Goal: Ask a question

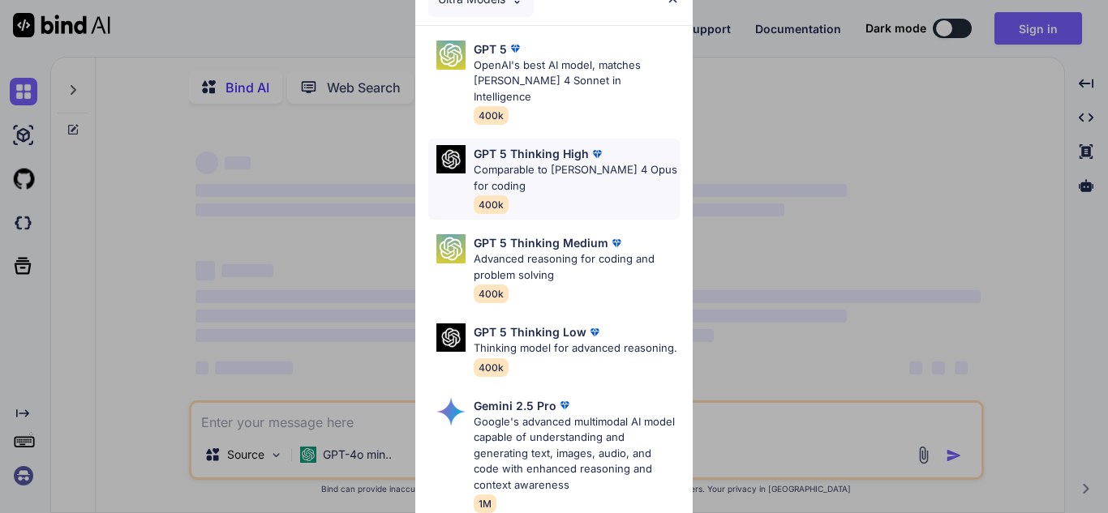
type textarea "x"
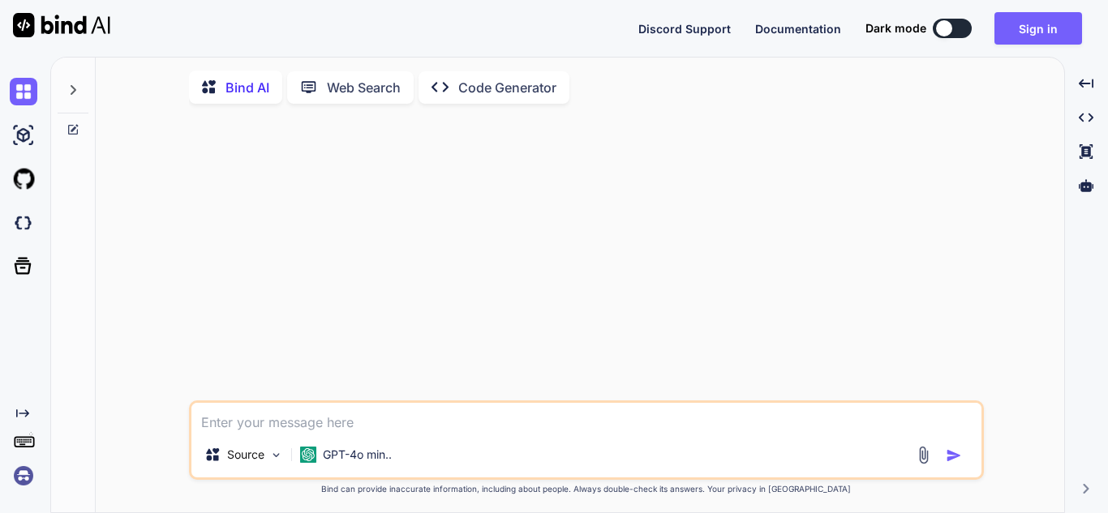
click at [297, 418] on textarea at bounding box center [586, 417] width 790 height 29
paste textarea "df_range = [DOMAIN_NAME]( pl.col(range_column).alias(col_range), pl.col(range_c…"
type textarea "df_range = [DOMAIN_NAME]( pl.col(range_column).alias(col_range), pl.col(range_c…"
type textarea "x"
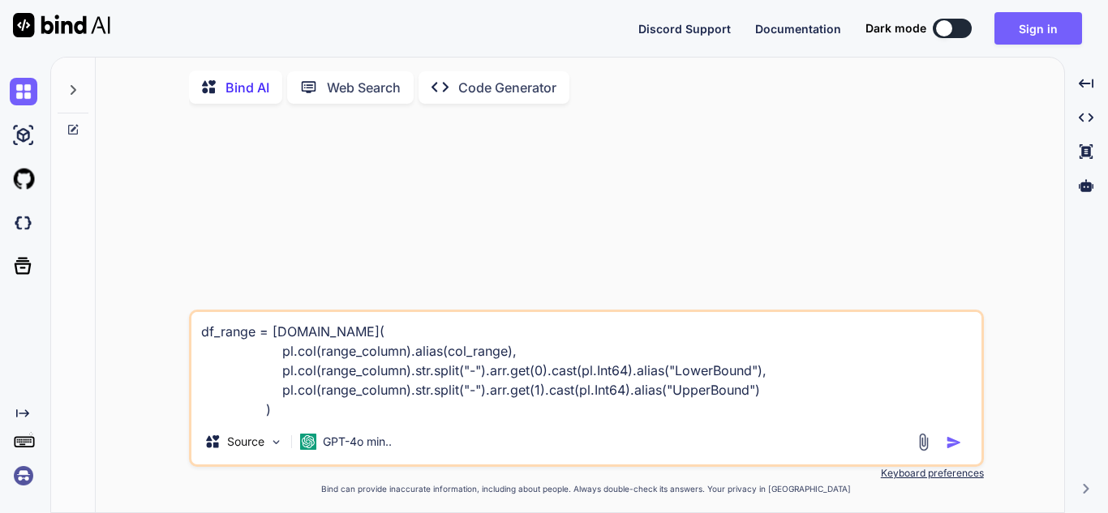
type textarea "df_range = [DOMAIN_NAME]( pl.col(range_column).alias(col_range), pl.col(range_c…"
type textarea "x"
type textarea "df_range = [DOMAIN_NAME]( pl.col(range_column).alias(col_range), pl.col(range_c…"
type textarea "x"
type textarea "df_range = [DOMAIN_NAME]( pl.col(range_column).alias(col_range), pl.col(range_c…"
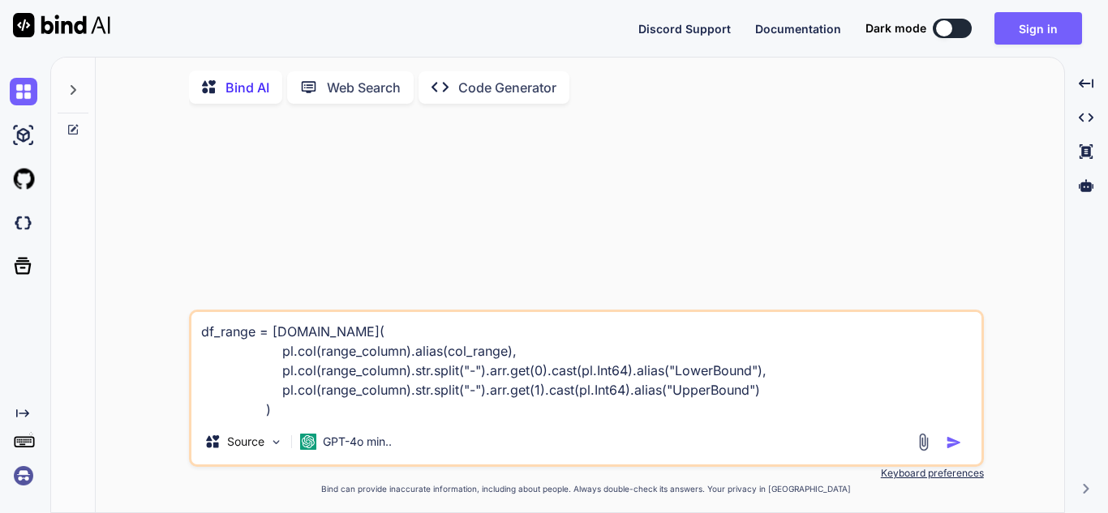
type textarea "x"
type textarea "df_range = [DOMAIN_NAME]( pl.col(range_column).alias(col_range), pl.col(range_c…"
type textarea "x"
type textarea "df_range = [DOMAIN_NAME]( pl.col(range_column).alias(col_range), pl.col(range_c…"
type textarea "x"
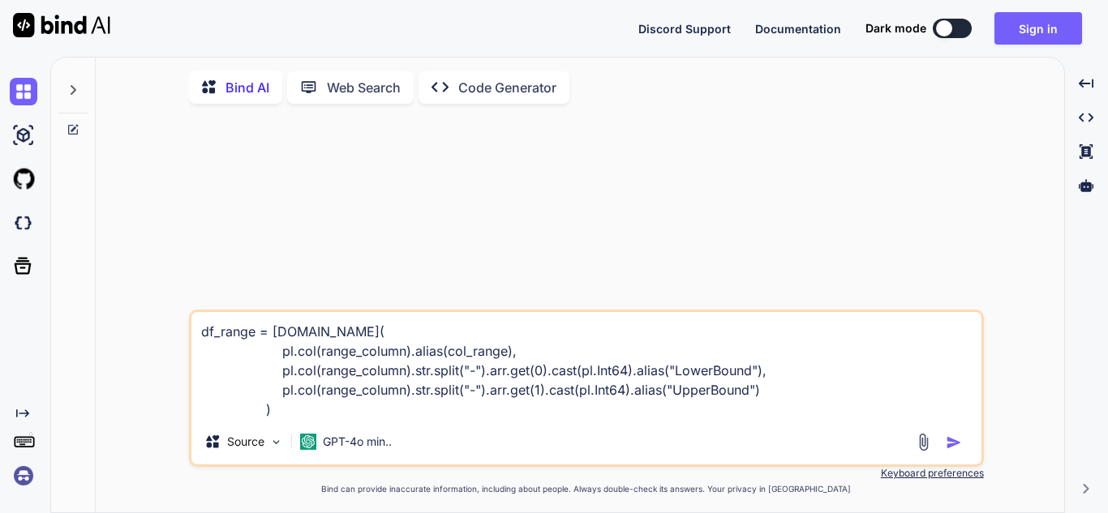
type textarea "df_range = [DOMAIN_NAME]( pl.col(range_column).alias(col_range), pl.col(range_c…"
type textarea "x"
type textarea "df_range = [DOMAIN_NAME]( pl.col(range_column).alias(col_range), pl.col(range_c…"
type textarea "x"
type textarea "df_range = [DOMAIN_NAME]( pl.col(range_column).alias(col_range), pl.col(range_c…"
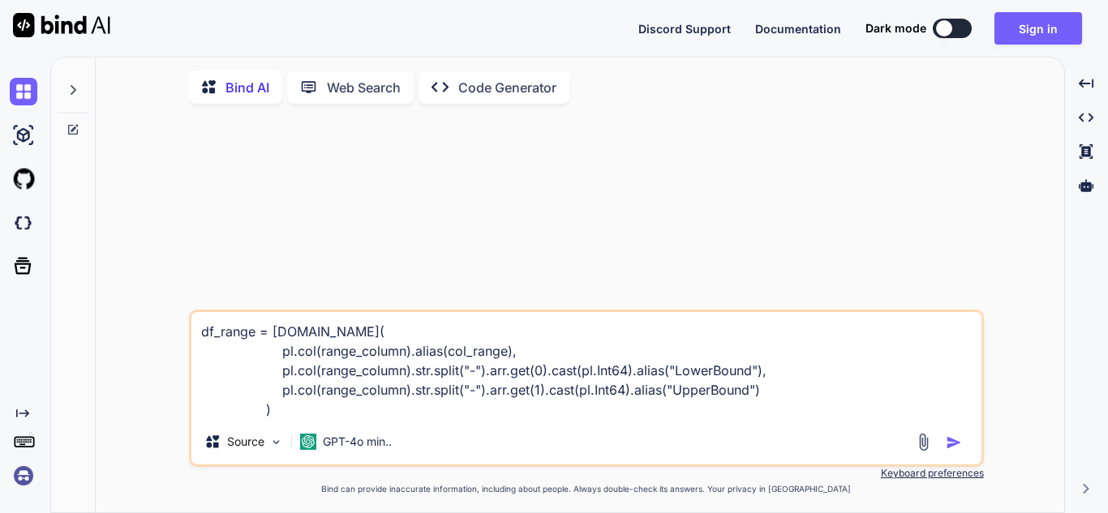
type textarea "x"
type textarea "df_range = [DOMAIN_NAME]( pl.col(range_column).alias(col_range), pl.col(range_c…"
type textarea "x"
type textarea "df_range = [DOMAIN_NAME]( pl.col(range_column).alias(col_range), pl.col(range_c…"
type textarea "x"
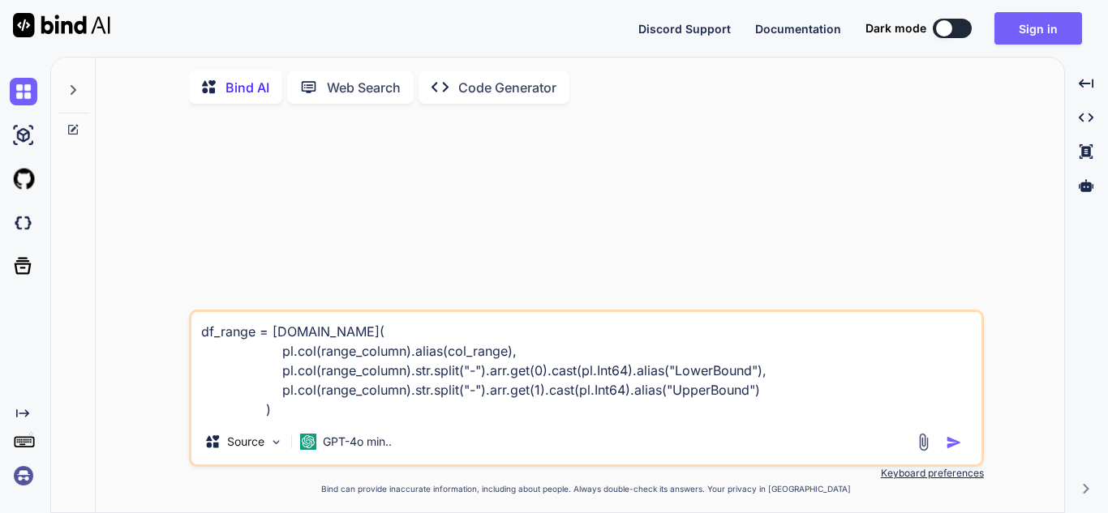
type textarea "df_range = [DOMAIN_NAME]( pl.col(range_column).alias(col_range), pl.col(range_c…"
type textarea "x"
type textarea "df_range = [DOMAIN_NAME]( pl.col(range_column).alias(col_range), pl.col(range_c…"
type textarea "x"
type textarea "df_range = [DOMAIN_NAME]( pl.col(range_column).alias(col_range), pl.col(range_c…"
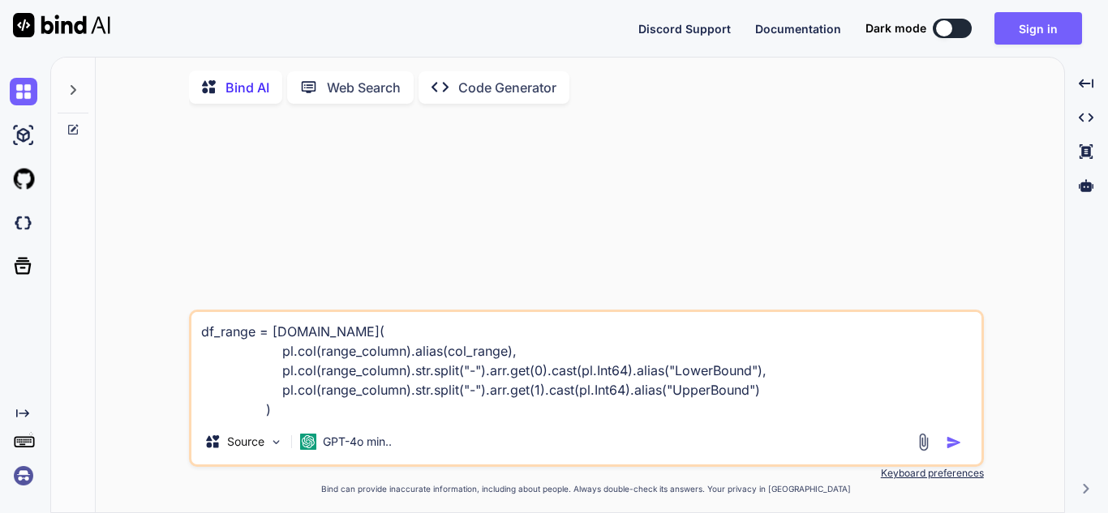
type textarea "x"
type textarea "df_range = [DOMAIN_NAME]( pl.col(range_column).alias(col_range), pl.col(range_c…"
type textarea "x"
type textarea "df_range = [DOMAIN_NAME]( pl.col(range_column).alias(col_range), pl.col(range_c…"
type textarea "x"
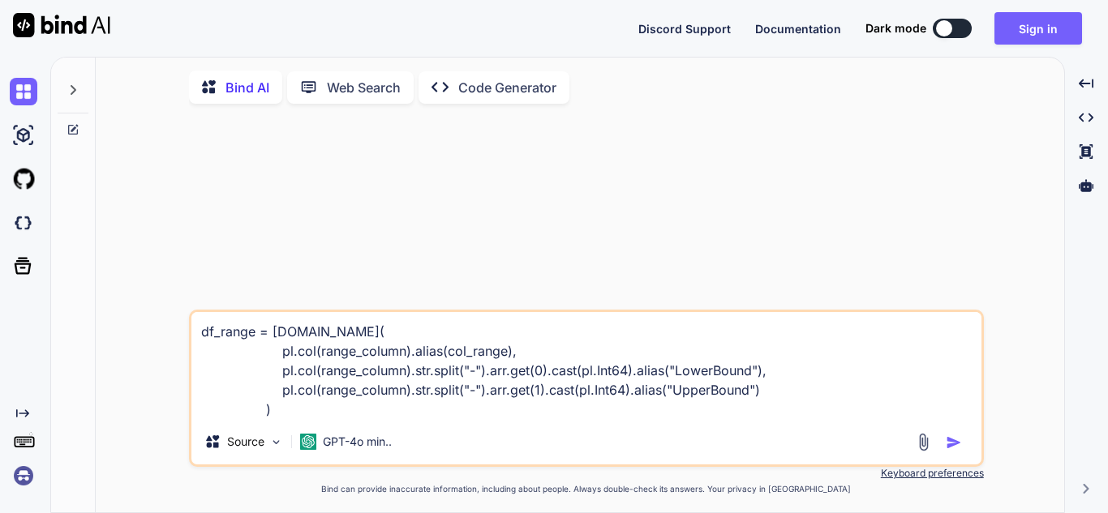
type textarea "df_range = [DOMAIN_NAME]( pl.col(range_column).alias(col_range), pl.col(range_c…"
type textarea "x"
type textarea "df_range = [DOMAIN_NAME]( pl.col(range_column).alias(col_range), pl.col(range_c…"
type textarea "x"
type textarea "df_range = [DOMAIN_NAME]( pl.col(range_column).alias(col_range), pl.col(range_c…"
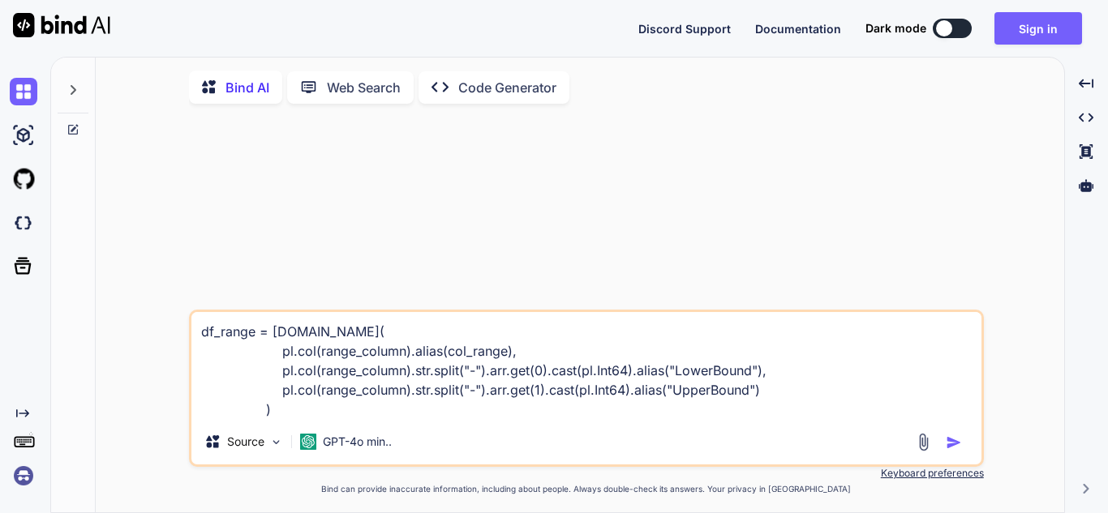
type textarea "x"
type textarea "df_range = [DOMAIN_NAME]( pl.col(range_column).alias(col_range), pl.col(range_c…"
type textarea "x"
type textarea "df_range = [DOMAIN_NAME]( pl.col(range_column).alias(col_range), pl.col(range_c…"
type textarea "x"
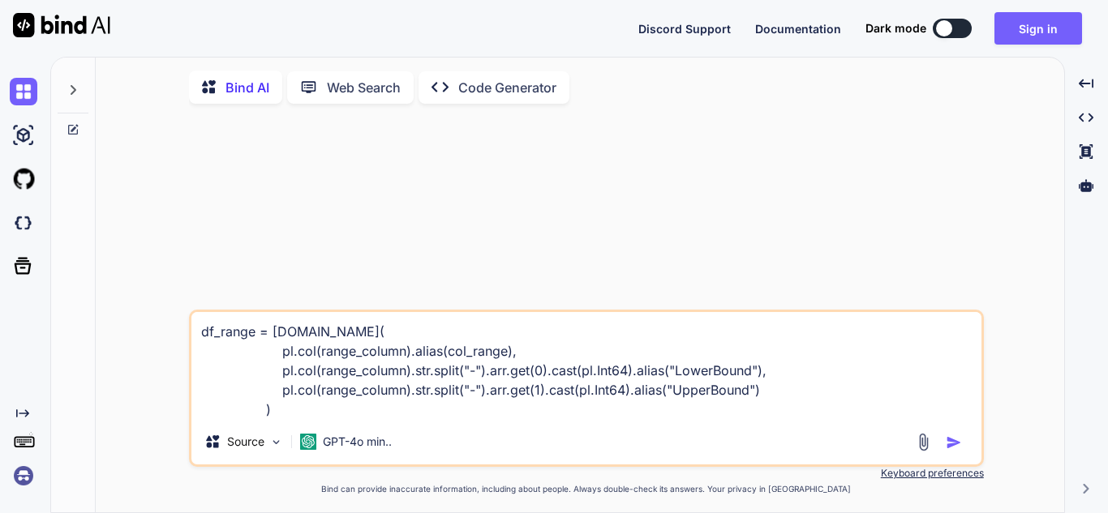
type textarea "df_range = [DOMAIN_NAME]( pl.col(range_column).alias(col_range), pl.col(range_c…"
type textarea "x"
type textarea "df_range = [DOMAIN_NAME]( pl.col(range_column).alias(col_range), pl.col(range_c…"
type textarea "x"
type textarea "df_range = [DOMAIN_NAME]( pl.col(range_column).alias(col_range), pl.col(range_c…"
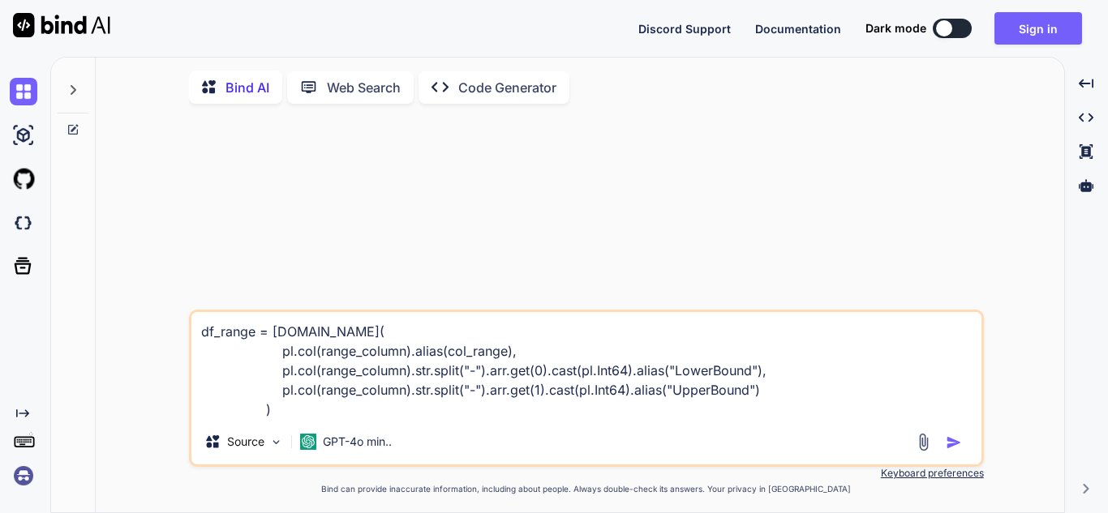
type textarea "x"
type textarea "df_range = [DOMAIN_NAME]( pl.col(range_column).alias(col_range), pl.col(range_c…"
type textarea "x"
type textarea "df_range = [DOMAIN_NAME]( pl.col(range_column).alias(col_range), pl.col(range_c…"
type textarea "x"
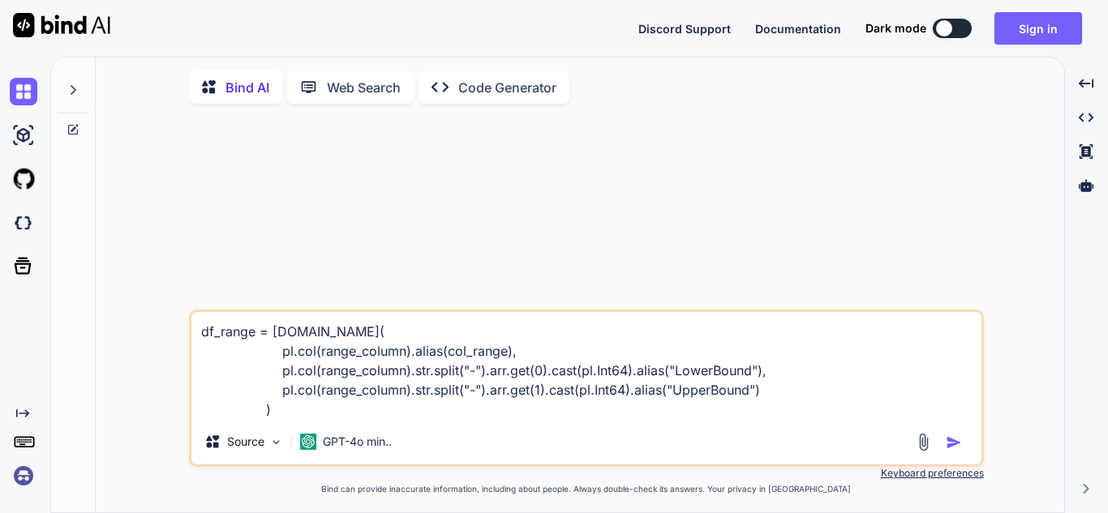
type textarea "df_range = [DOMAIN_NAME]( pl.col(range_column).alias(col_range), pl.col(range_c…"
type textarea "x"
type textarea "df_range = [DOMAIN_NAME]( pl.col(range_column).alias(col_range), pl.col(range_c…"
type textarea "x"
type textarea "df_range = [DOMAIN_NAME]( pl.col(range_column).alias(col_range), pl.col(range_c…"
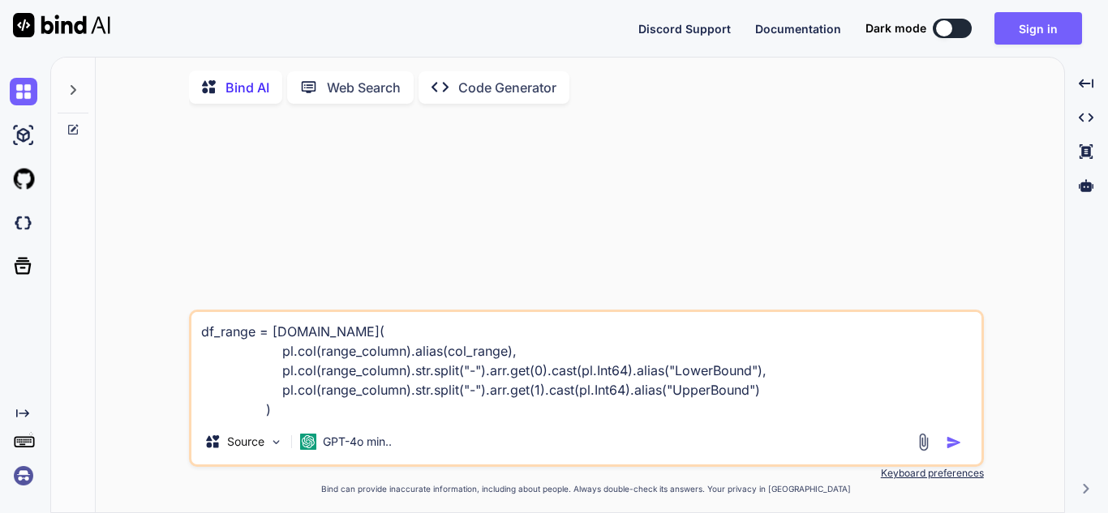
type textarea "x"
type textarea "df_range = [DOMAIN_NAME]( pl.col(range_column).alias(col_range), pl.col(range_c…"
type textarea "x"
type textarea "df_range = [DOMAIN_NAME]( pl.col(range_column).alias(col_range), pl.col(range_c…"
type textarea "x"
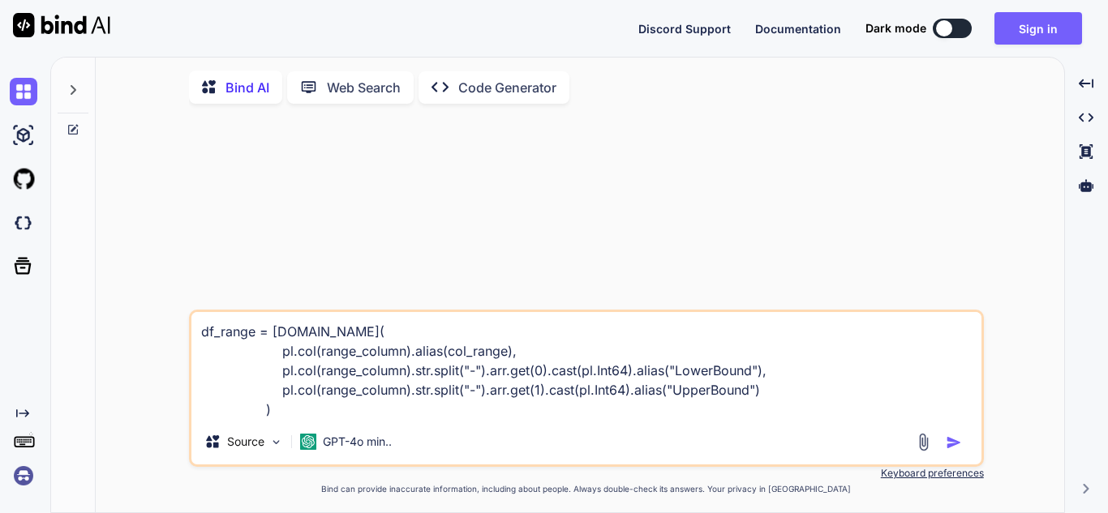
type textarea "df_range = [DOMAIN_NAME]( pl.col(range_column).alias(col_range), pl.col(range_c…"
type textarea "x"
type textarea "df_range = [DOMAIN_NAME]( pl.col(range_column).alias(col_range), pl.col(range_c…"
type textarea "x"
type textarea "df_range = [DOMAIN_NAME]( pl.col(range_column).alias(col_range), pl.col(range_c…"
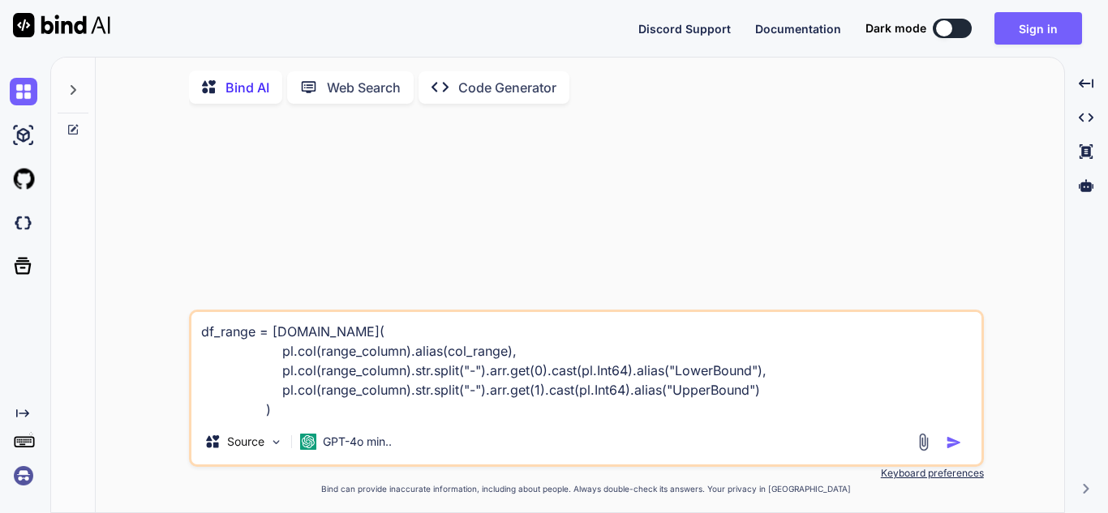
type textarea "x"
type textarea "df_range = [DOMAIN_NAME]( pl.col(range_column).alias(col_range), pl.col(range_c…"
type textarea "x"
type textarea "df_range = [DOMAIN_NAME]( pl.col(range_column).alias(col_range), pl.col(range_c…"
type textarea "x"
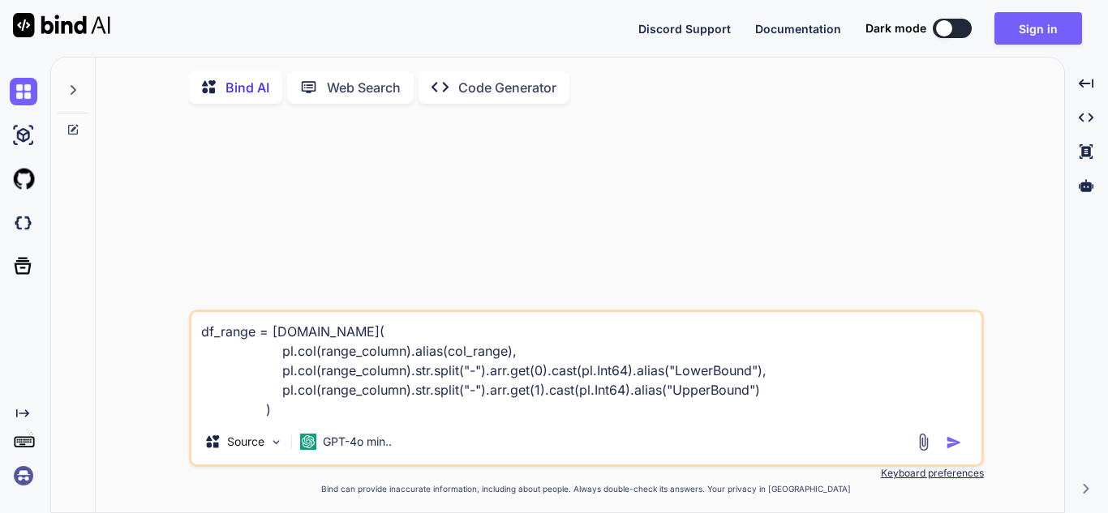
type textarea "df_range = [DOMAIN_NAME]( pl.col(range_column).alias(col_range), pl.col(range_c…"
type textarea "x"
type textarea "df_range = [DOMAIN_NAME]( pl.col(range_column).alias(col_range), pl.col(range_c…"
type textarea "x"
type textarea "df_range = [DOMAIN_NAME]( pl.col(range_column).alias(col_range), pl.col(range_c…"
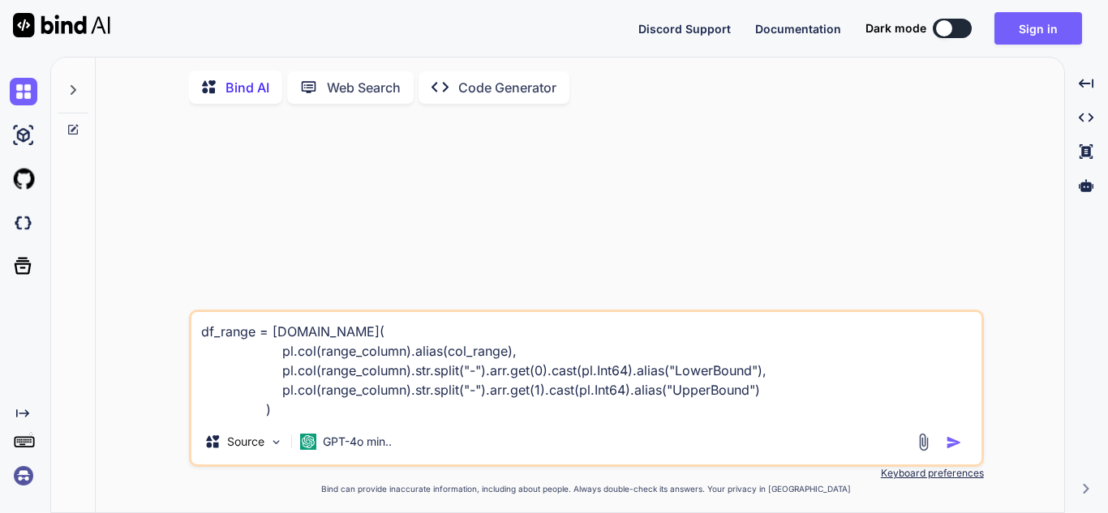
type textarea "x"
type textarea "df_range = [DOMAIN_NAME]( pl.col(range_column).alias(col_range), pl.col(range_c…"
type textarea "x"
type textarea "df_range = [DOMAIN_NAME]( pl.col(range_column).alias(col_range), pl.col(range_c…"
type textarea "x"
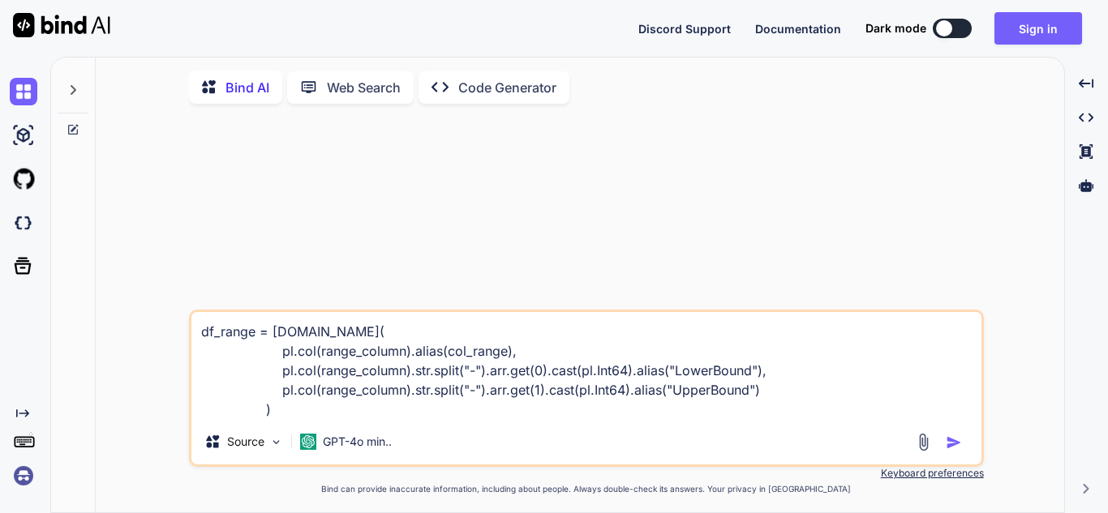
type textarea "df_range = [DOMAIN_NAME]( pl.col(range_column).alias(col_range), pl.col(range_c…"
type textarea "x"
type textarea "df_range = [DOMAIN_NAME]( pl.col(range_column).alias(col_range), pl.col(range_c…"
type textarea "x"
type textarea "df_range = [DOMAIN_NAME]( pl.col(range_column).alias(col_range), pl.col(range_c…"
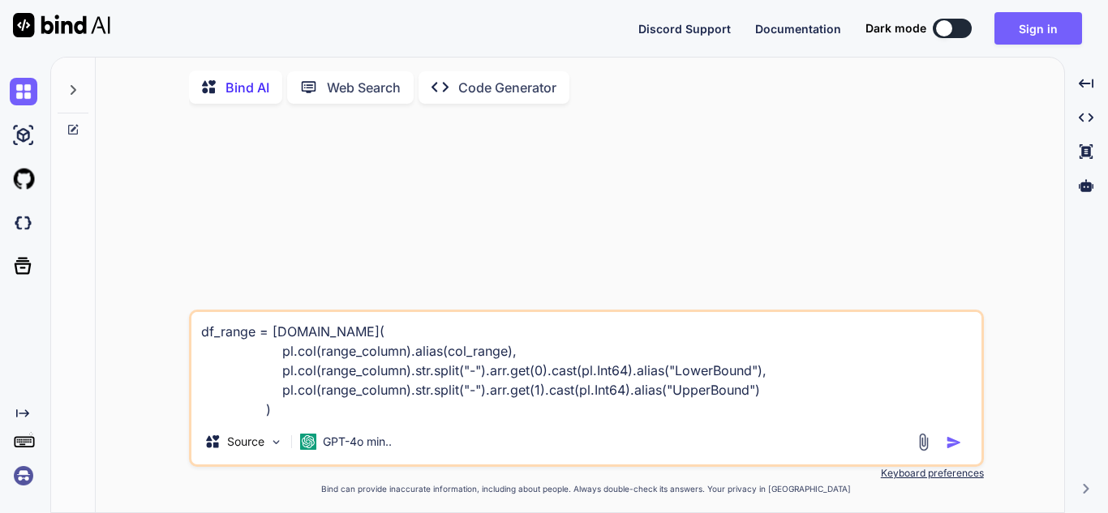
type textarea "x"
type textarea "df_range = [DOMAIN_NAME]( pl.col(range_column).alias(col_range), pl.col(range_c…"
type textarea "x"
type textarea "df_range = [DOMAIN_NAME]( pl.col(range_column).alias(col_range), pl.col(range_c…"
type textarea "x"
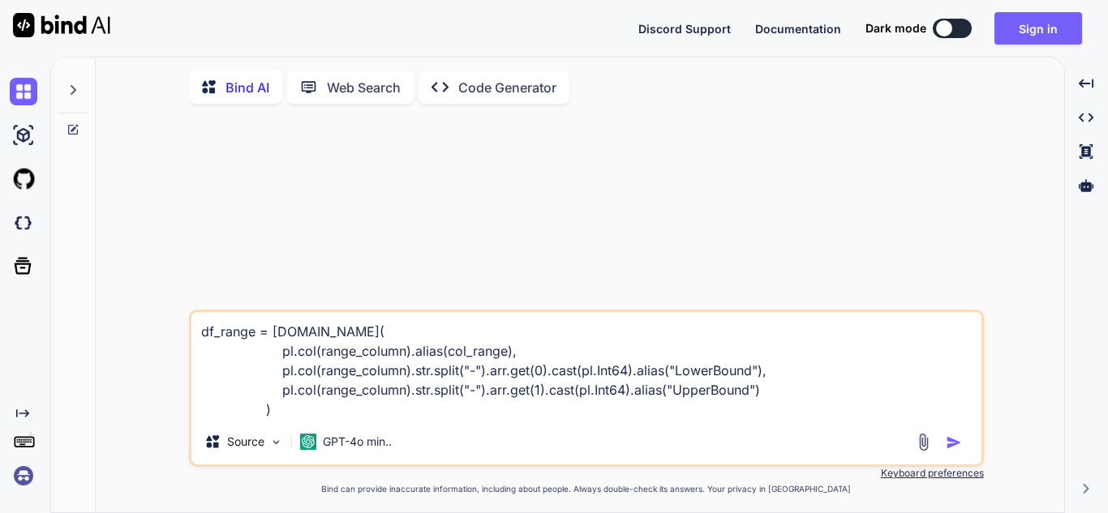
type textarea "df_range = [DOMAIN_NAME]( pl.col(range_column).alias(col_range), pl.col(range_c…"
type textarea "x"
type textarea "df_range = [DOMAIN_NAME]( pl.col(range_column).alias(col_range), pl.col(range_c…"
type textarea "x"
type textarea "df_range = [DOMAIN_NAME]( pl.col(range_column).alias(col_range), pl.col(range_c…"
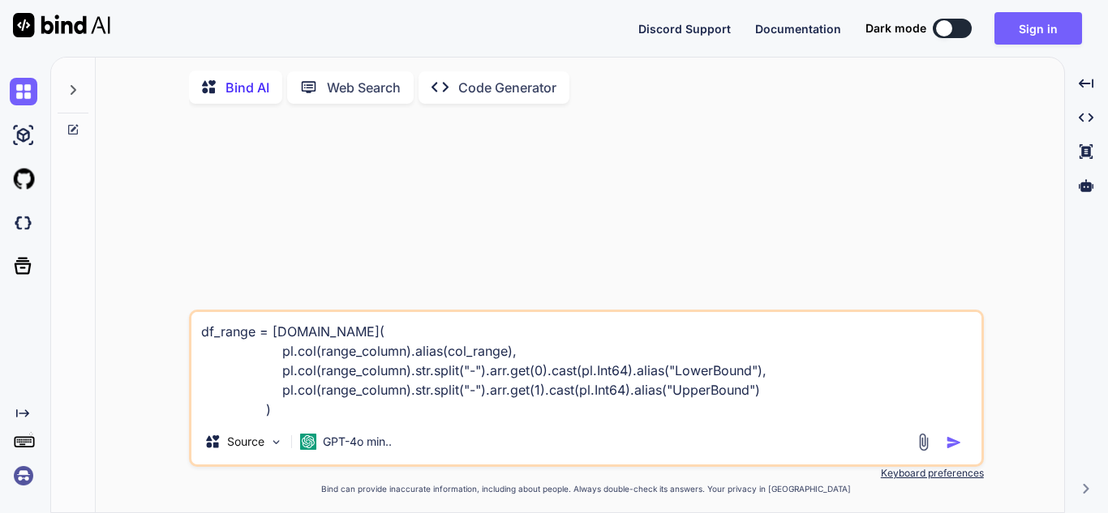
type textarea "x"
type textarea "df_range = [DOMAIN_NAME]( pl.col(range_column).alias(col_range), pl.col(range_c…"
type textarea "x"
type textarea "df_range = [DOMAIN_NAME]( pl.col(range_column).alias(col_range), pl.col(range_c…"
type textarea "x"
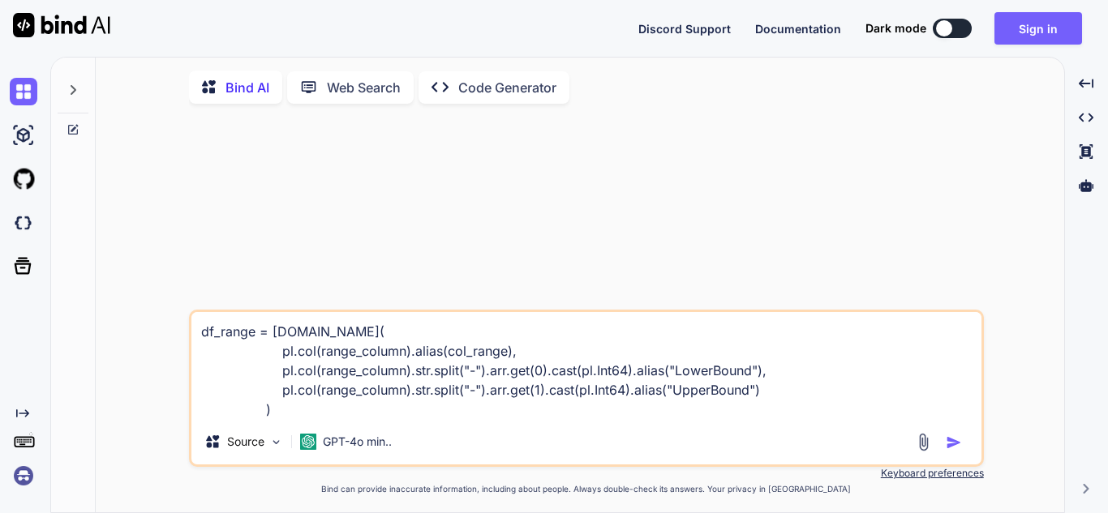
type textarea "df_range = [DOMAIN_NAME]( pl.col(range_column).alias(col_range), pl.col(range_c…"
type textarea "x"
type textarea "df_range = [DOMAIN_NAME]( pl.col(range_column).alias(col_range), pl.col(range_c…"
type textarea "x"
type textarea "df_range = [DOMAIN_NAME]( pl.col(range_column).alias(col_range), pl.col(range_c…"
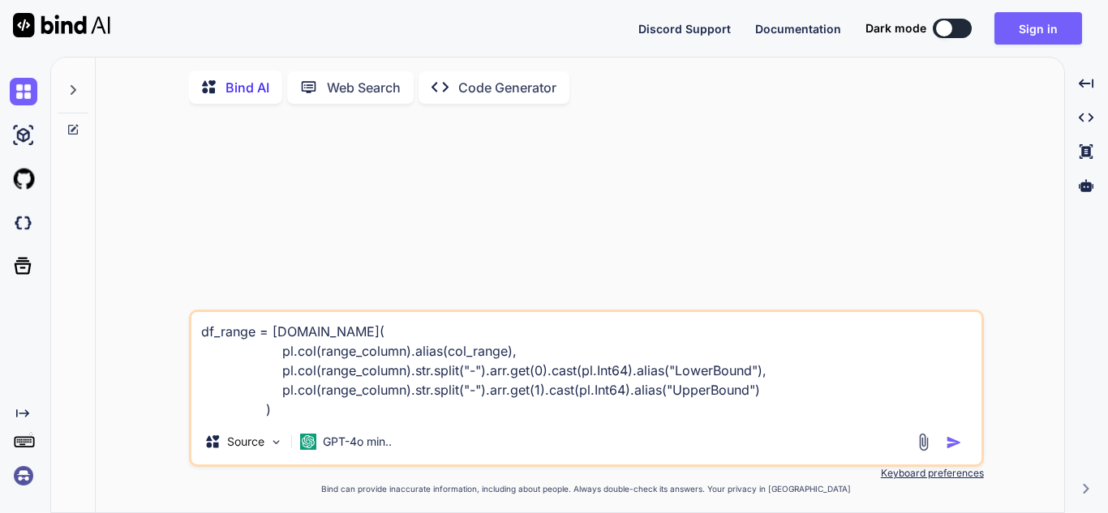
type textarea "x"
type textarea "df_range = [DOMAIN_NAME]( pl.col(range_column).alias(col_range), pl.col(range_c…"
type textarea "x"
type textarea "df_range = [DOMAIN_NAME]( pl.col(range_column).alias(col_range), pl.col(range_c…"
type textarea "x"
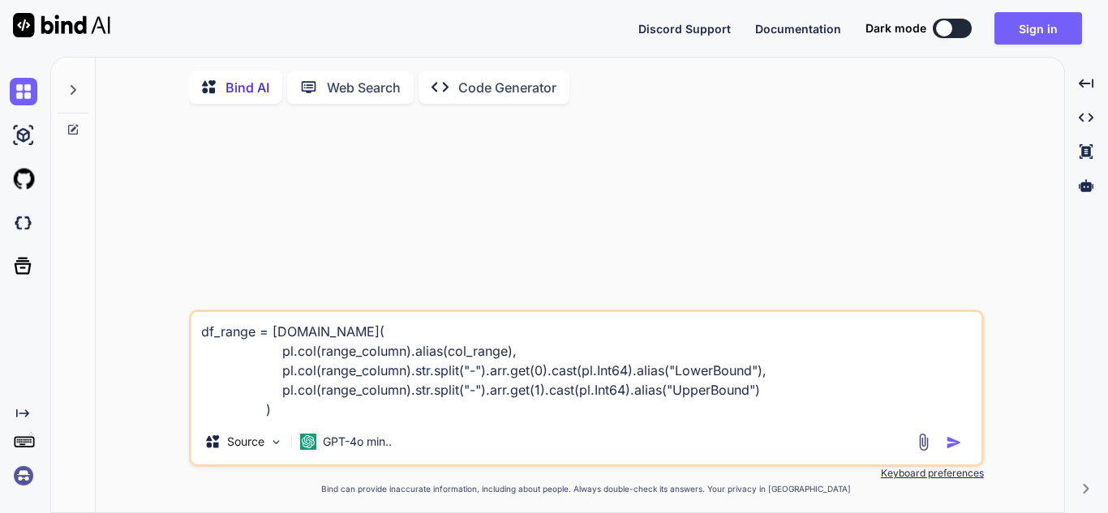
type textarea "df_range = [DOMAIN_NAME]( pl.col(range_column).alias(col_range), pl.col(range_c…"
type textarea "x"
type textarea "df_range = [DOMAIN_NAME]( pl.col(range_column).alias(col_range), pl.col(range_c…"
type textarea "x"
type textarea "df_range = [DOMAIN_NAME]( pl.col(range_column).alias(col_range), pl.col(range_c…"
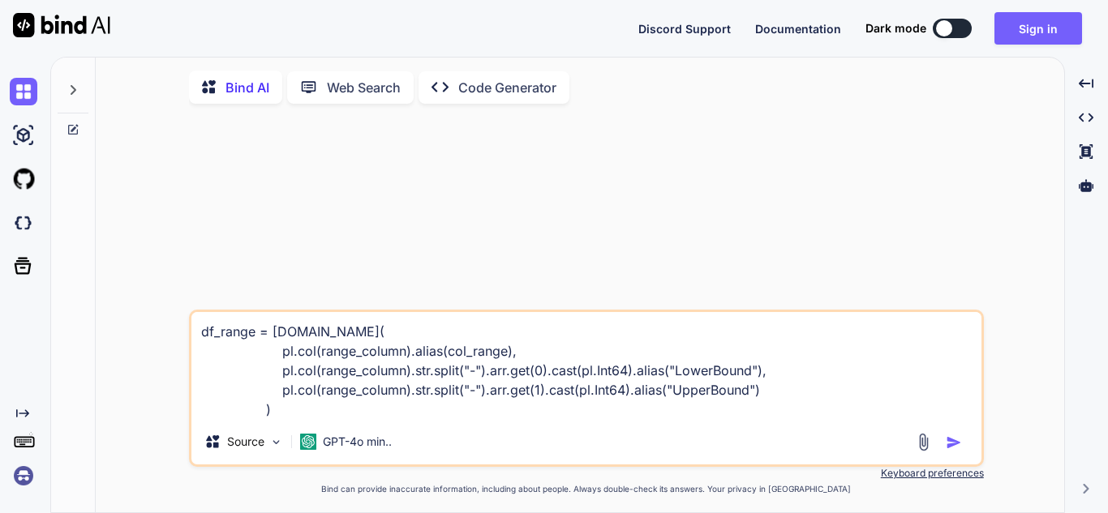
type textarea "x"
type textarea "df_range = [DOMAIN_NAME]( pl.col(range_column).alias(col_range), pl.col(range_c…"
type textarea "x"
type textarea "df_range = [DOMAIN_NAME]( pl.col(range_column).alias(col_range), pl.col(range_c…"
click at [954, 32] on button at bounding box center [952, 28] width 39 height 19
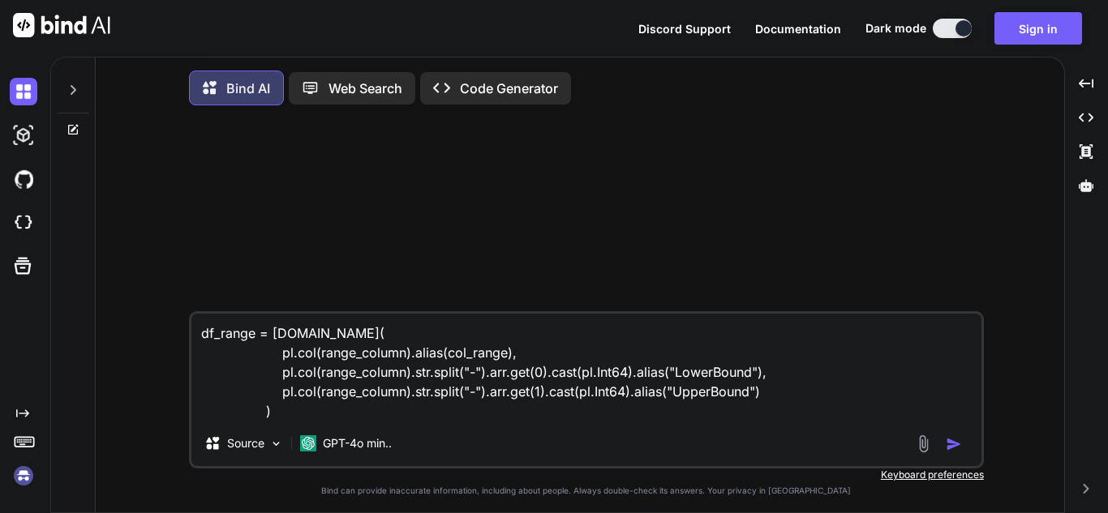
type textarea "x"
click at [686, 364] on textarea "df_range = [DOMAIN_NAME]( pl.col(range_column).alias(col_range), pl.col(range_c…" at bounding box center [586, 367] width 790 height 107
type textarea "x"
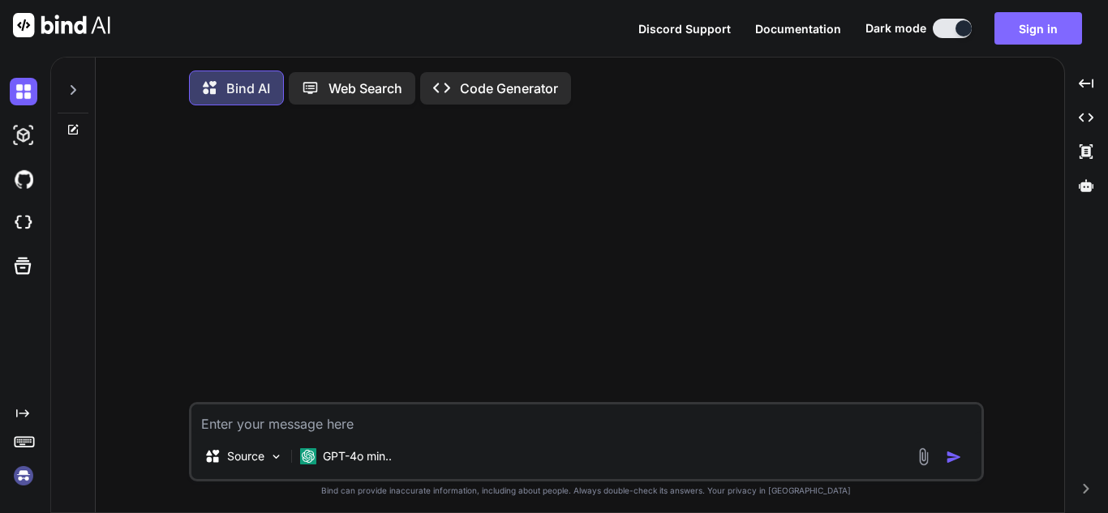
click at [1040, 28] on button "Sign in" at bounding box center [1038, 28] width 88 height 32
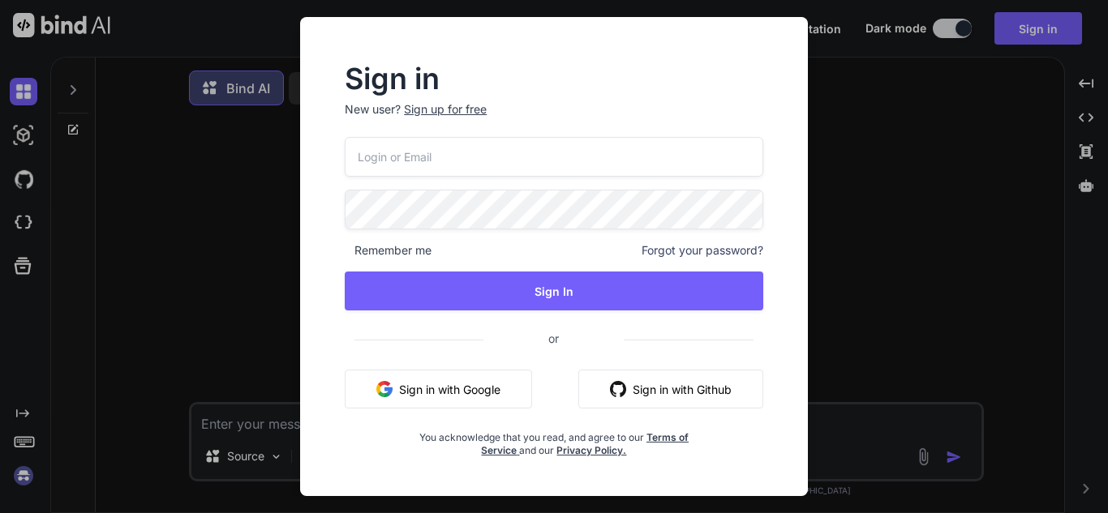
click at [483, 172] on input "email" at bounding box center [554, 157] width 418 height 40
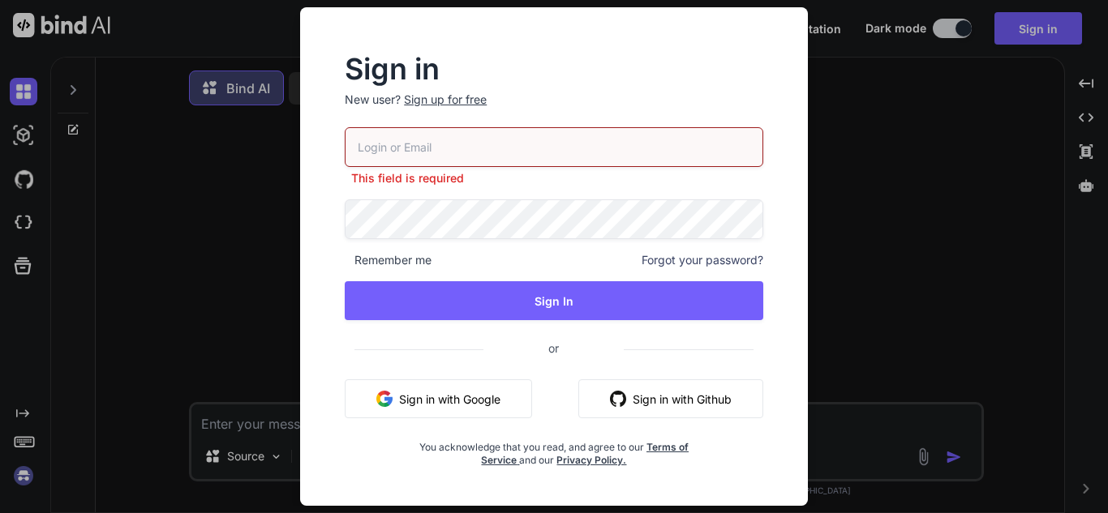
click at [451, 107] on div "Sign up for free" at bounding box center [445, 100] width 83 height 16
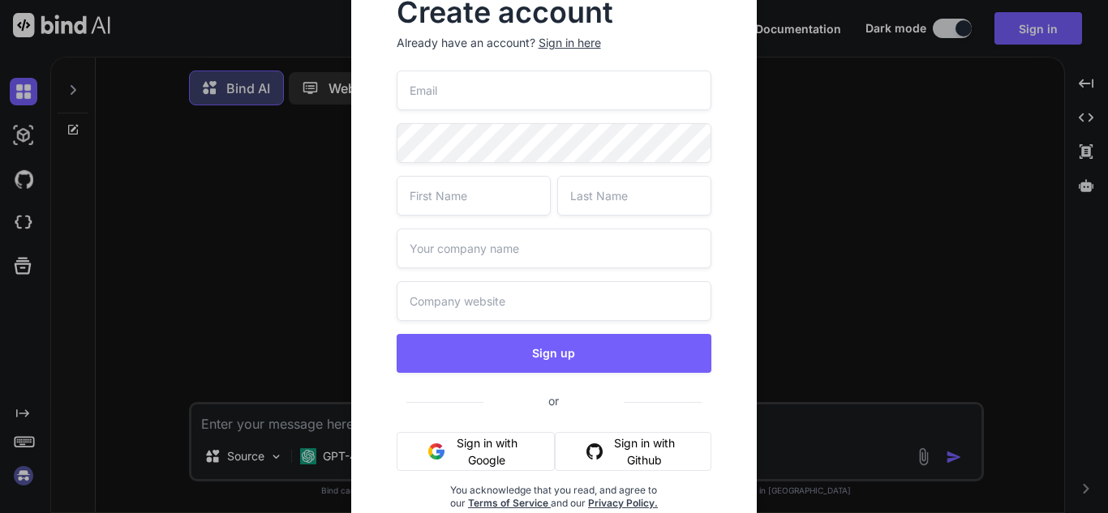
click at [459, 98] on input "email" at bounding box center [554, 91] width 315 height 40
type input "[EMAIL_ADDRESS][DOMAIN_NAME]"
type input "weved"
type input "cng"
type input "w"
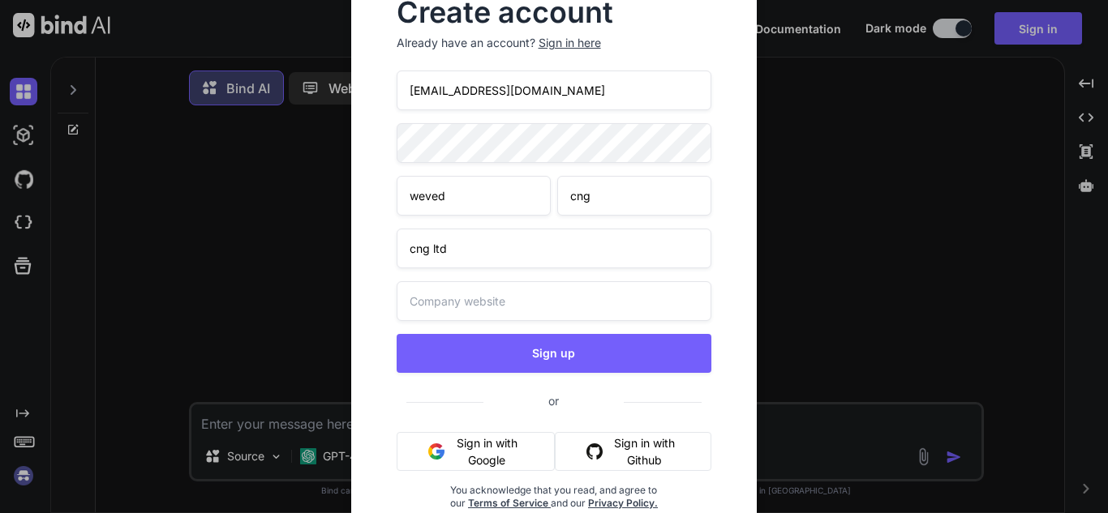
type input "cng ltd"
type input "[DOMAIN_NAME]"
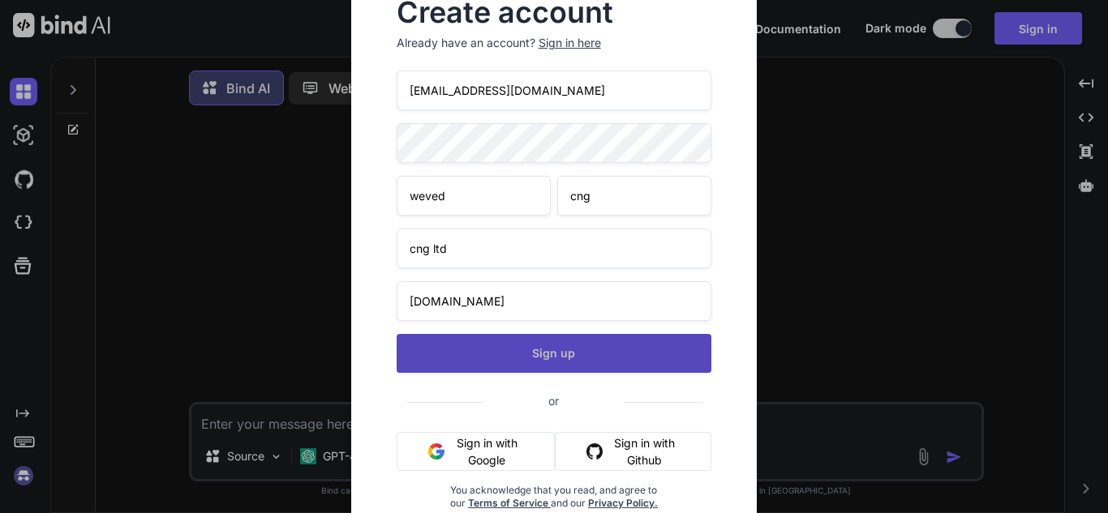
click at [532, 354] on button "Sign up" at bounding box center [554, 353] width 315 height 39
type textarea "x"
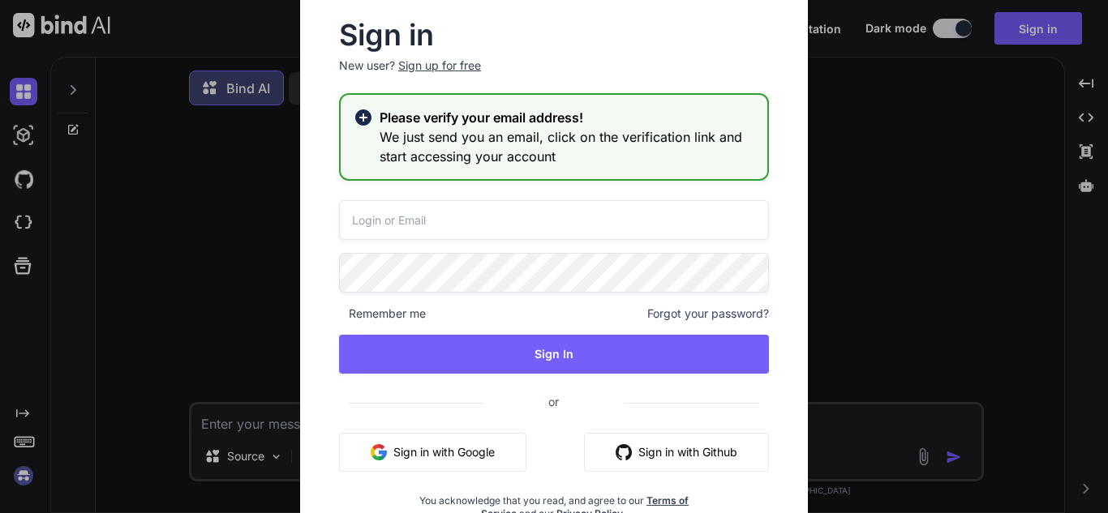
click at [492, 222] on input "email" at bounding box center [554, 220] width 430 height 40
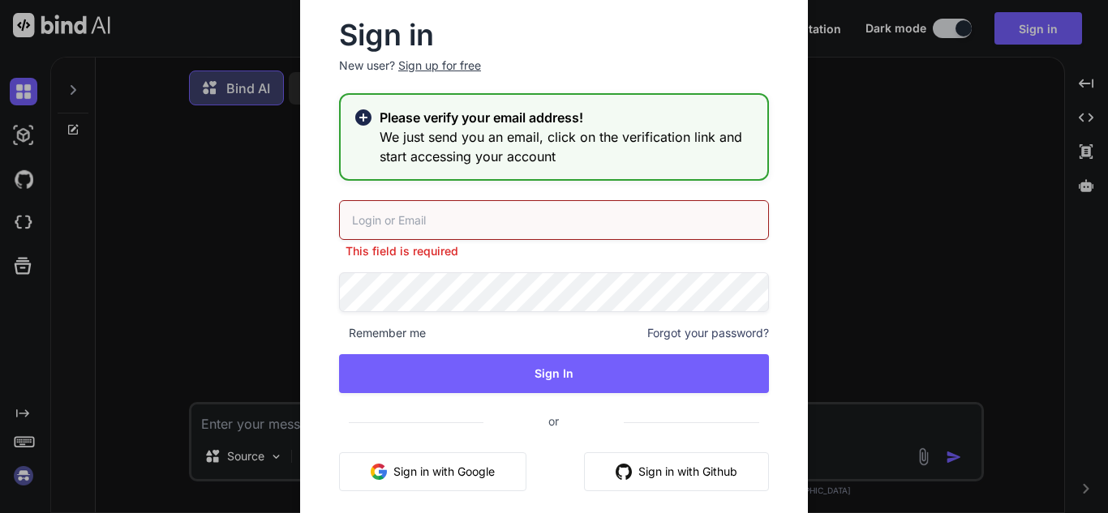
click at [363, 117] on rect at bounding box center [363, 118] width 10 height 10
click at [423, 226] on input "email" at bounding box center [554, 220] width 430 height 40
type input "[EMAIL_ADDRESS][DOMAIN_NAME]"
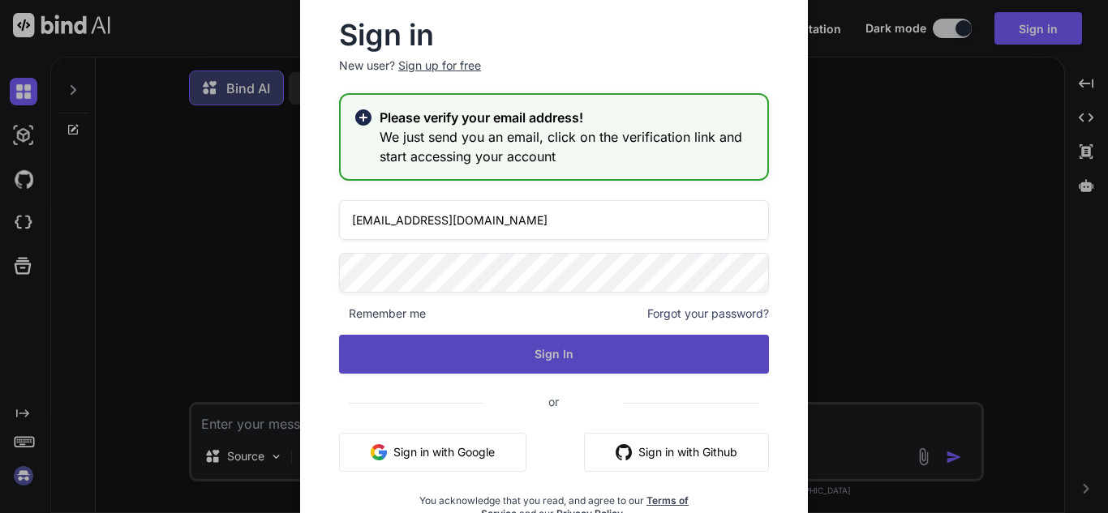
click at [339, 335] on button "Sign In" at bounding box center [554, 354] width 430 height 39
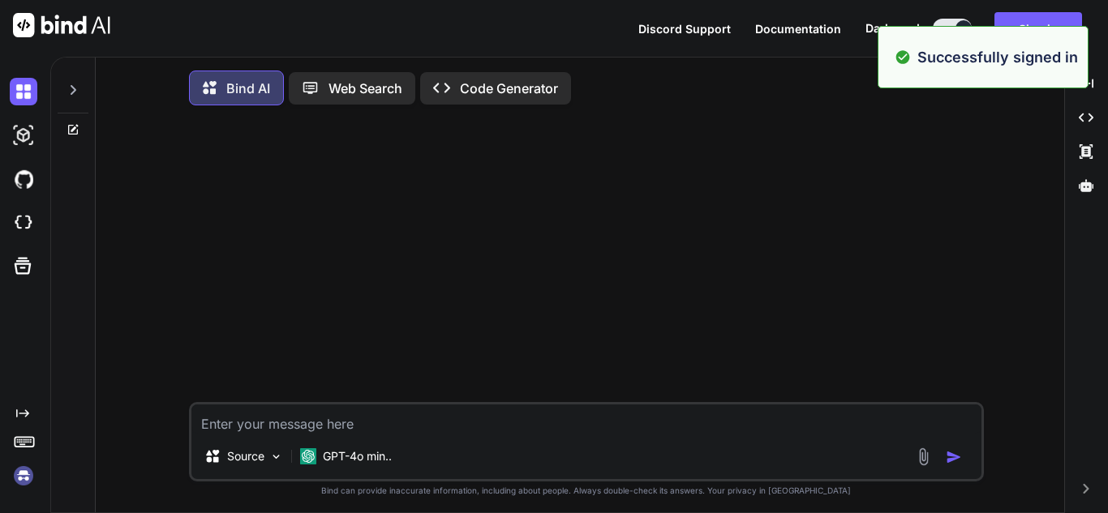
type textarea "x"
click at [394, 425] on textarea at bounding box center [586, 419] width 790 height 29
paste textarea "df_range = [DOMAIN_NAME]( pl.col(range_column).alias(col_range), pl.col(range_c…"
type textarea "df_range = [DOMAIN_NAME]( pl.col(range_column).alias(col_range), pl.col(range_c…"
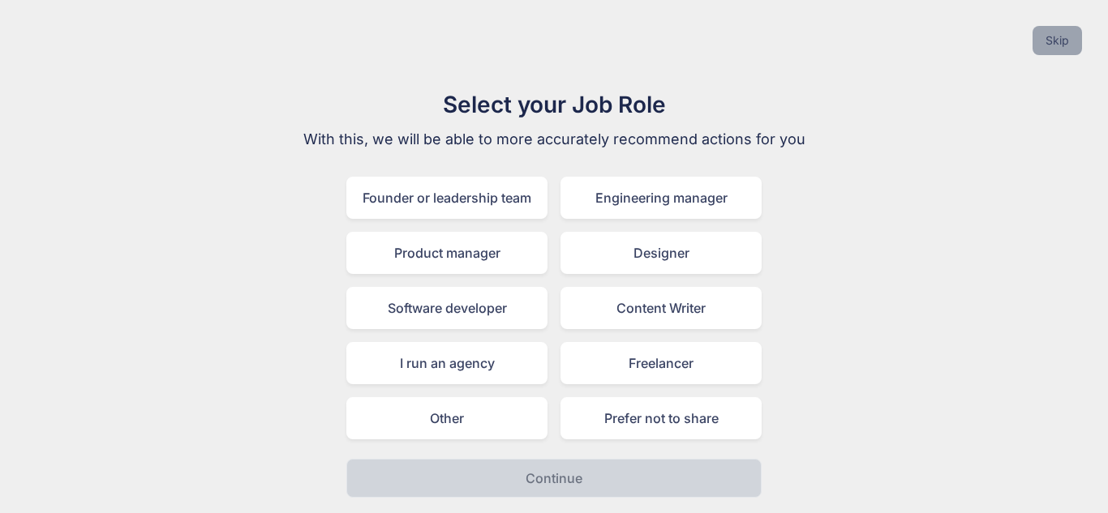
click at [1045, 44] on button "Skip" at bounding box center [1056, 40] width 49 height 29
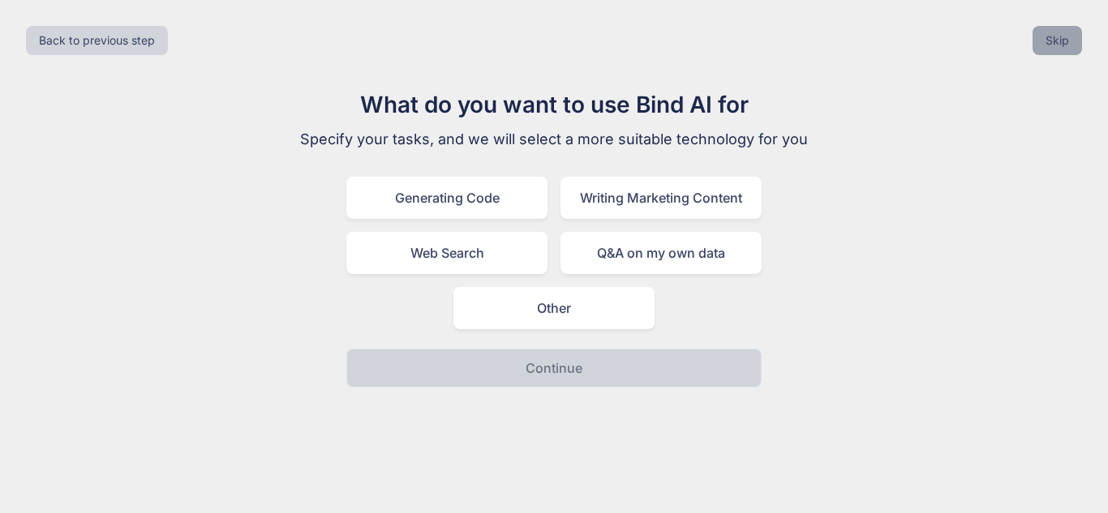
click at [1073, 35] on button "Skip" at bounding box center [1056, 40] width 49 height 29
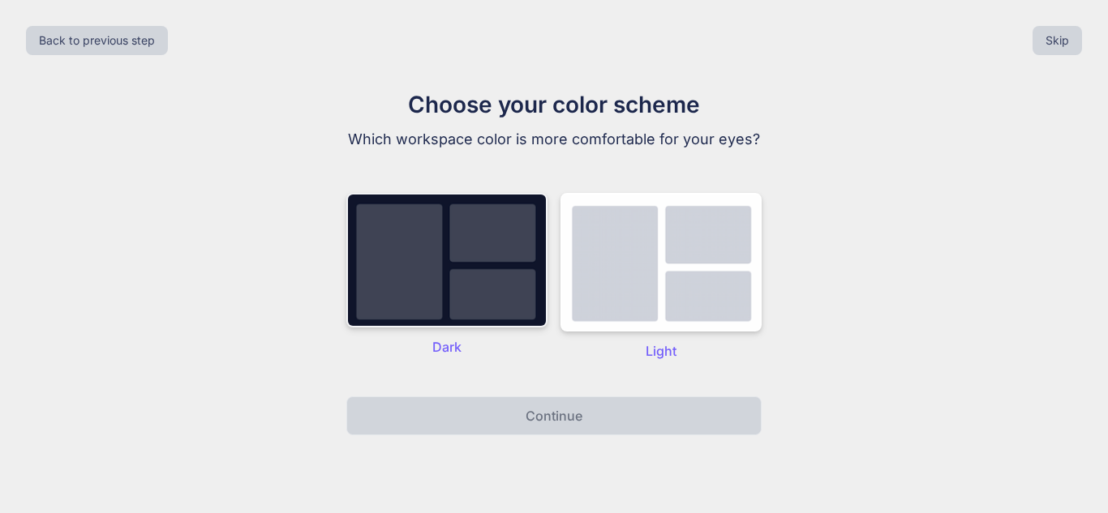
click at [475, 296] on img at bounding box center [446, 260] width 201 height 135
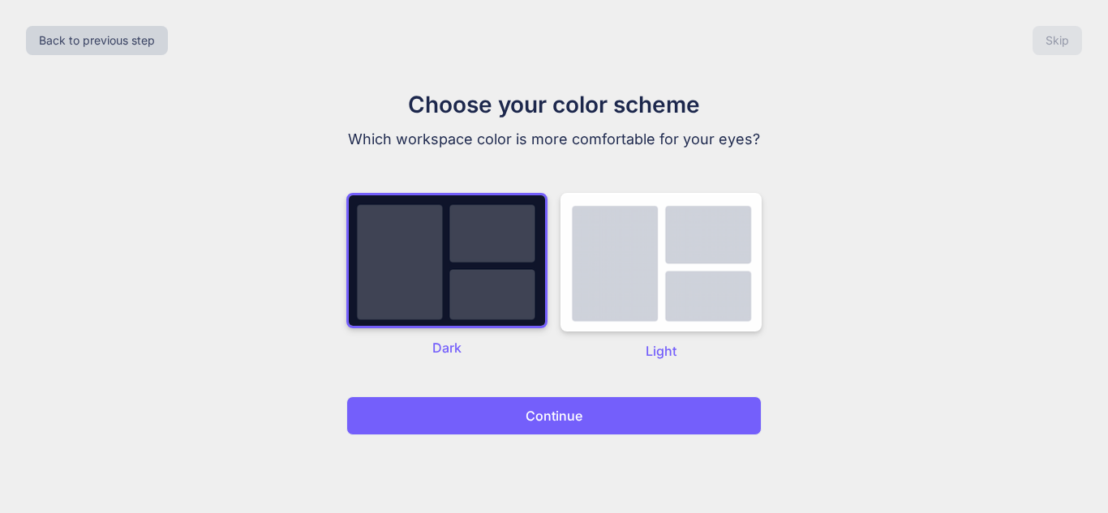
click at [541, 420] on p "Continue" at bounding box center [554, 415] width 57 height 19
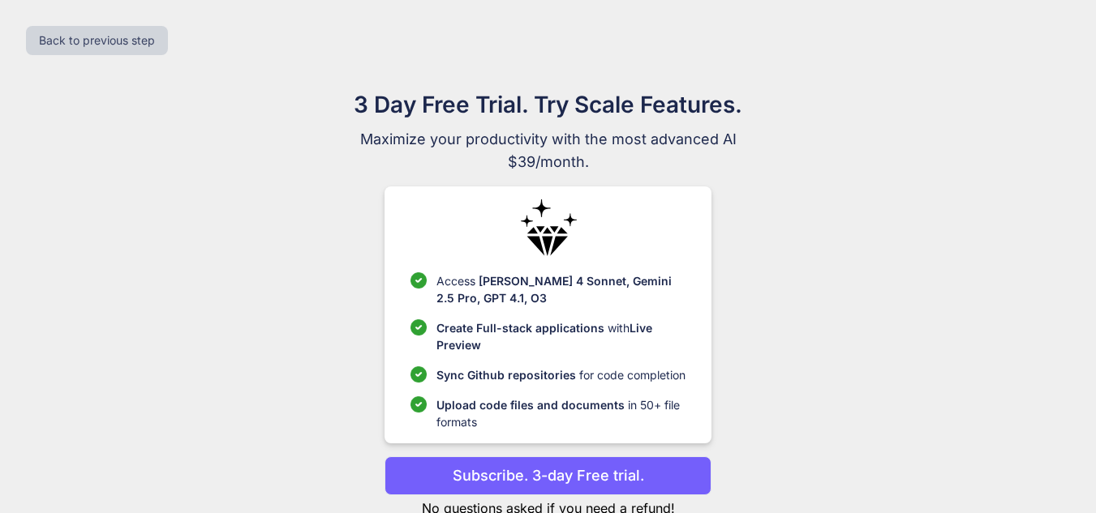
scroll to position [50, 0]
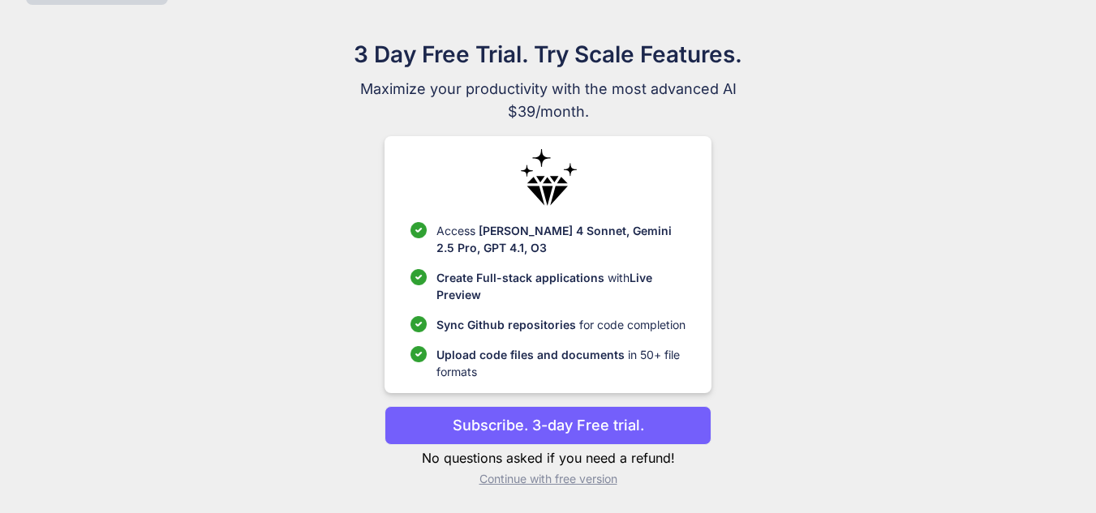
click at [551, 484] on p "Continue with free version" at bounding box center [547, 479] width 327 height 16
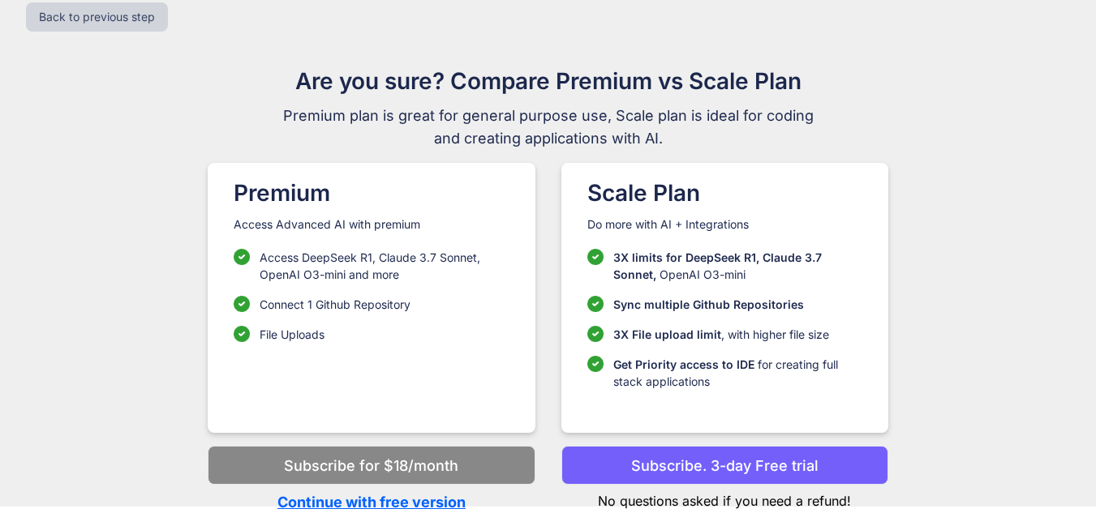
scroll to position [24, 0]
click at [401, 500] on p "Continue with free version" at bounding box center [371, 502] width 327 height 22
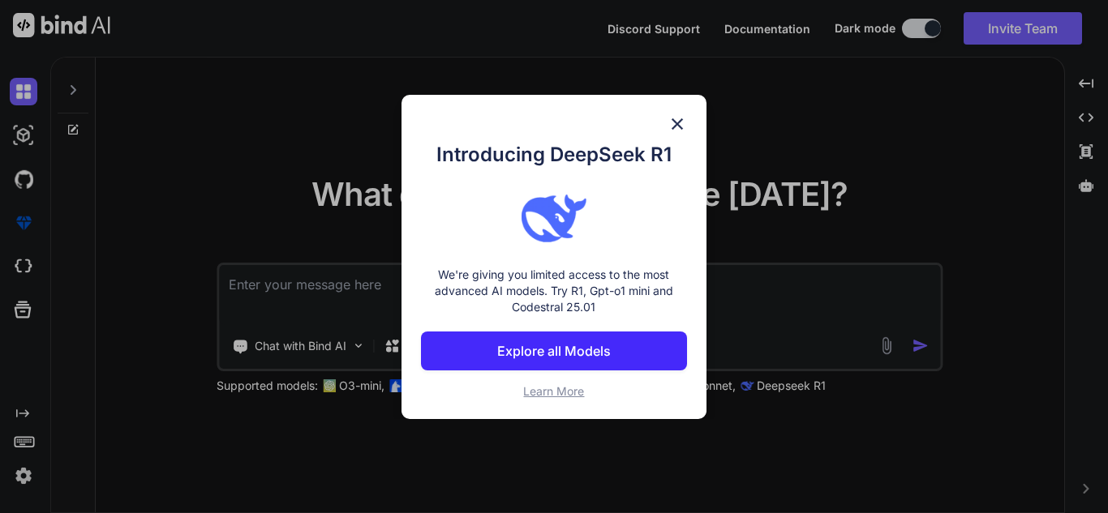
click at [678, 119] on img at bounding box center [676, 123] width 19 height 19
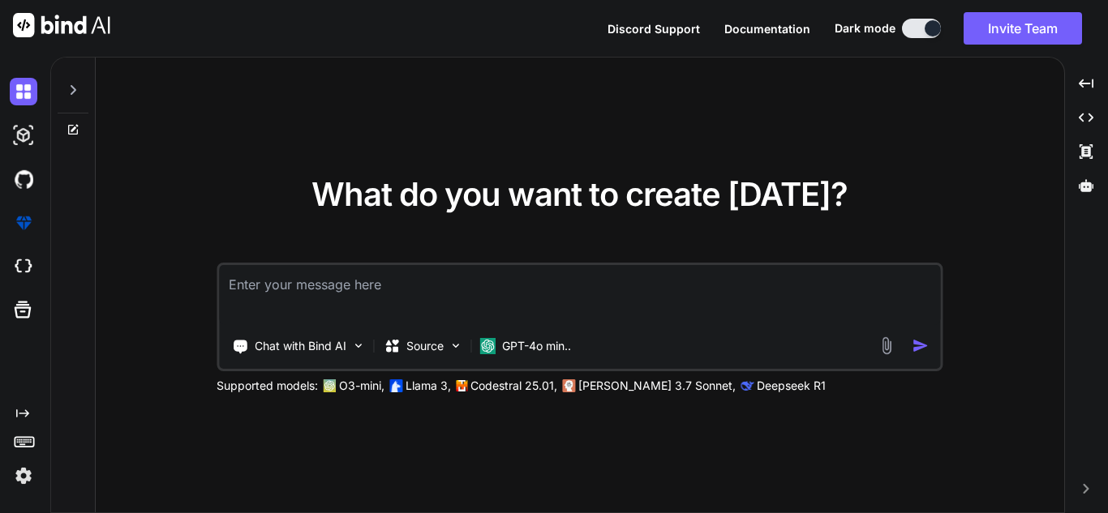
click at [384, 298] on textarea at bounding box center [579, 295] width 721 height 60
paste textarea "df_range = [DOMAIN_NAME]( pl.col(range_column).alias(col_range), pl.col(range_c…"
type textarea "x"
type textarea "df_range = [DOMAIN_NAME]( pl.col(range_column).alias(col_range), pl.col(range_c…"
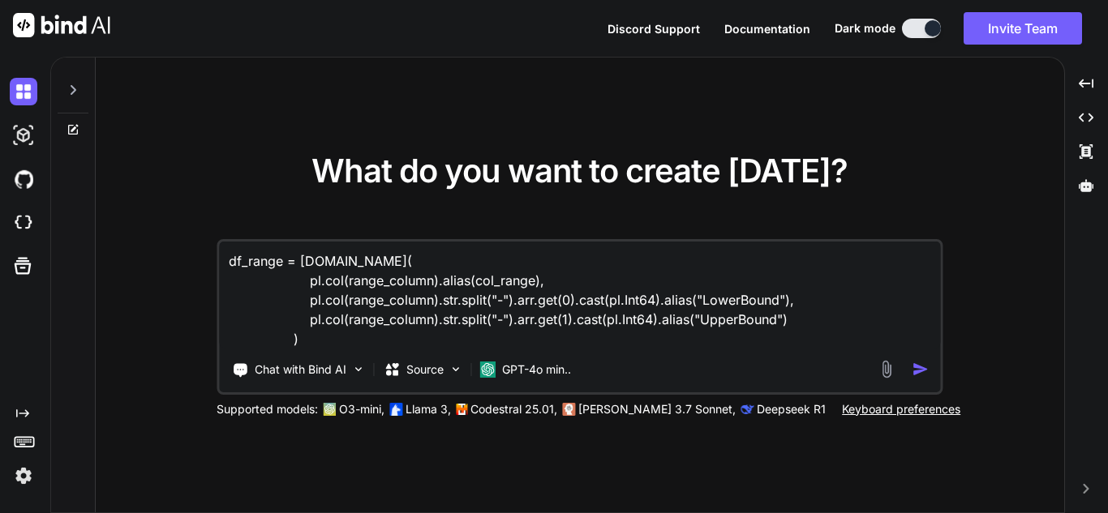
type textarea "x"
type textarea "df_range = [DOMAIN_NAME]( pl.col(range_column).alias(col_range), pl.col(range_c…"
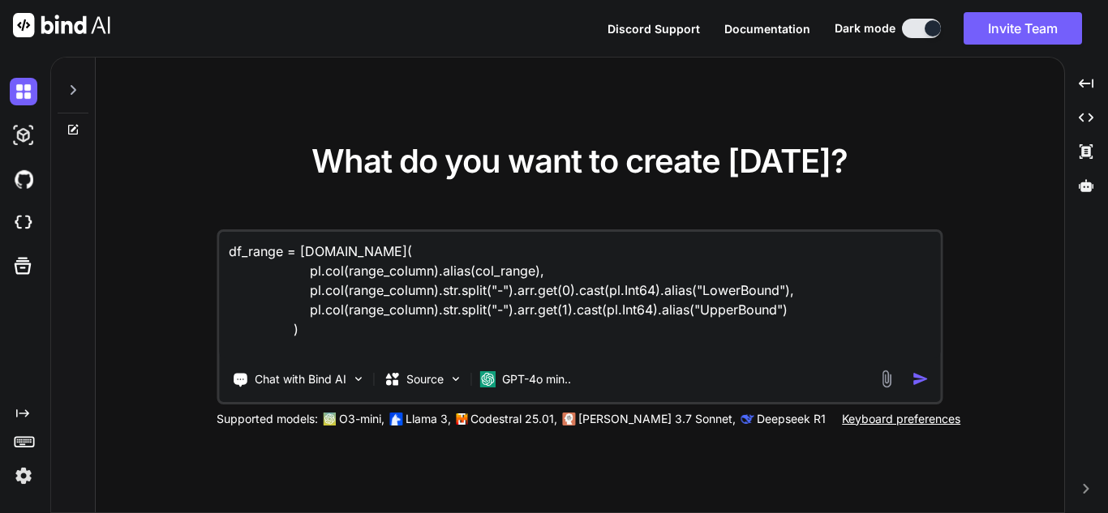
type textarea "x"
type textarea "df_range = [DOMAIN_NAME]( pl.col(range_column).alias(col_range), pl.col(range_c…"
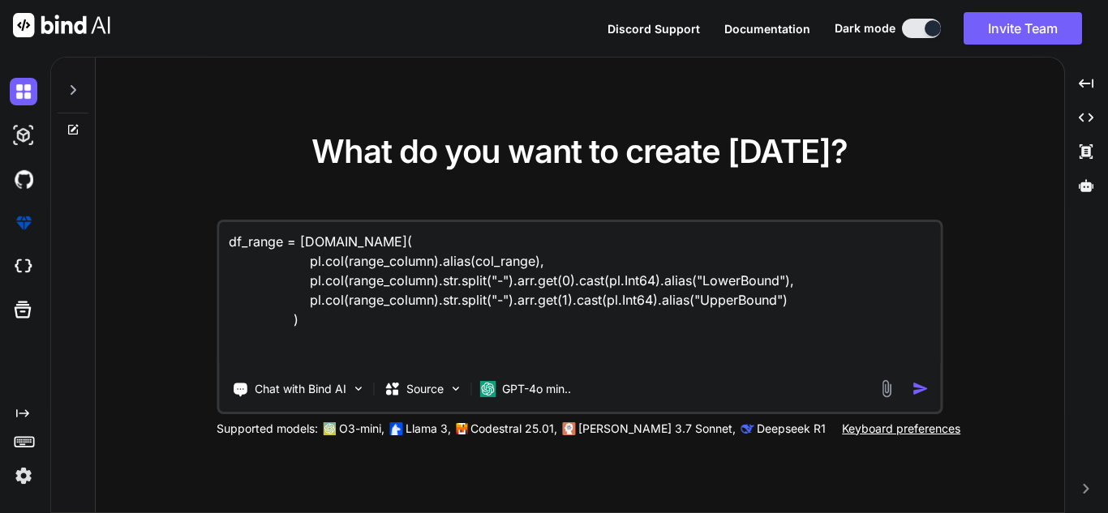
type textarea "x"
type textarea "df_range = [DOMAIN_NAME]( pl.col(range_column).alias(col_range), pl.col(range_c…"
type textarea "x"
type textarea "df_range = [DOMAIN_NAME]( pl.col(range_column).alias(col_range), pl.col(range_c…"
type textarea "x"
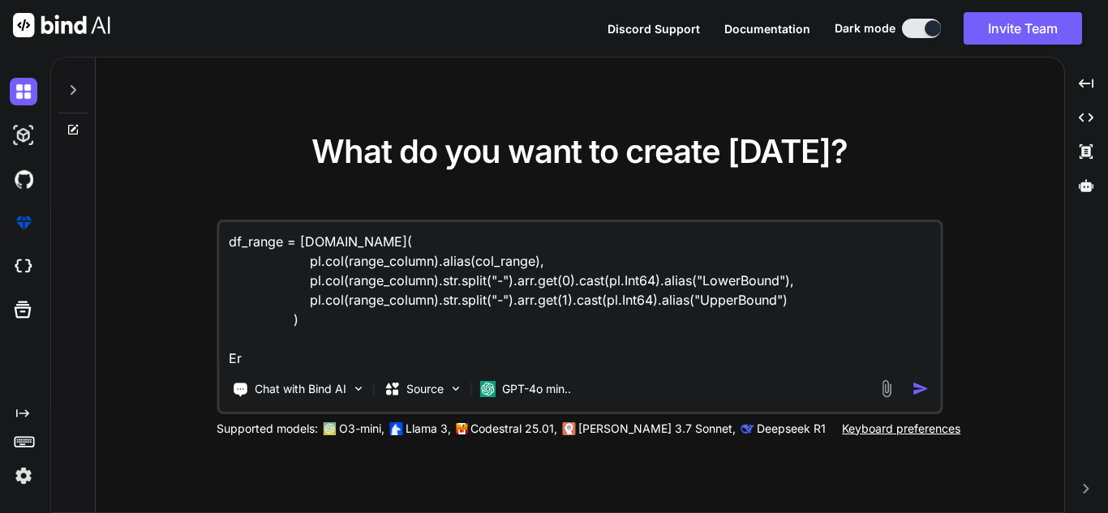
type textarea "df_range = [DOMAIN_NAME]( pl.col(range_column).alias(col_range), pl.col(range_c…"
type textarea "x"
type textarea "df_range = [DOMAIN_NAME]( pl.col(range_column).alias(col_range), pl.col(range_c…"
type textarea "x"
type textarea "df_range = [DOMAIN_NAME]( pl.col(range_column).alias(col_range), pl.col(range_c…"
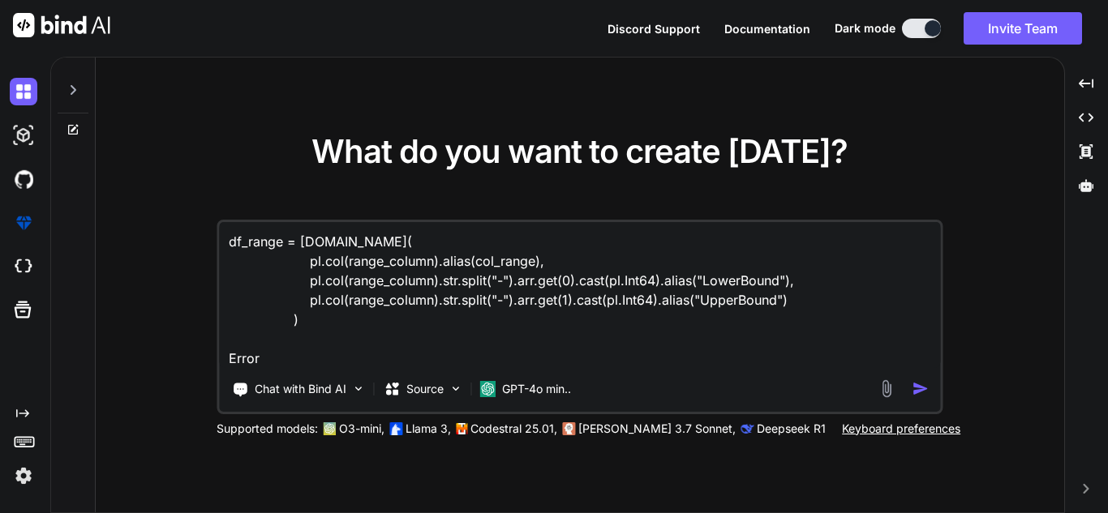
type textarea "x"
type textarea "df_range = [DOMAIN_NAME]( pl.col(range_column).alias(col_range), pl.col(range_c…"
type textarea "x"
type textarea "df_range = [DOMAIN_NAME]( pl.col(range_column).alias(col_range), pl.col(range_c…"
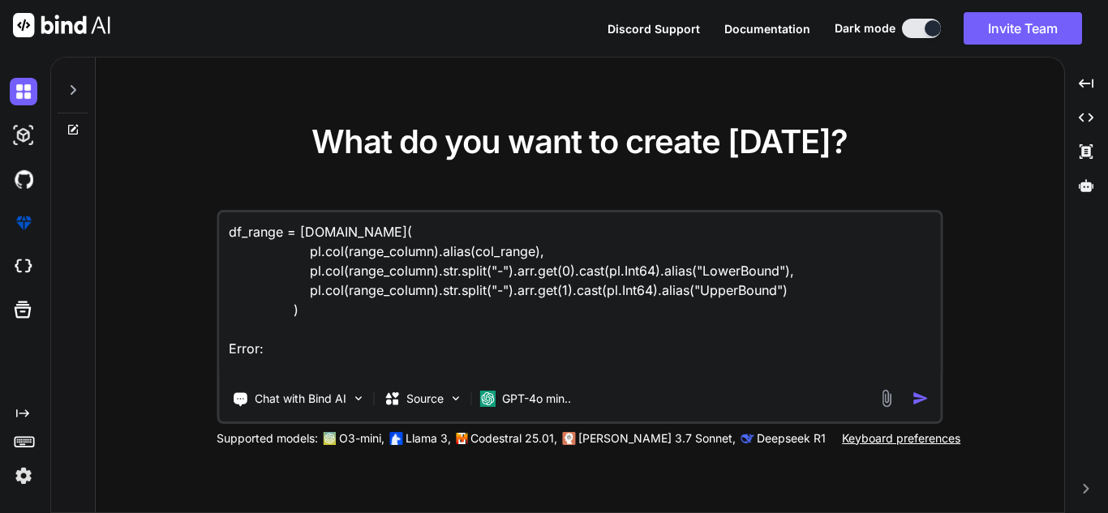
type textarea "x"
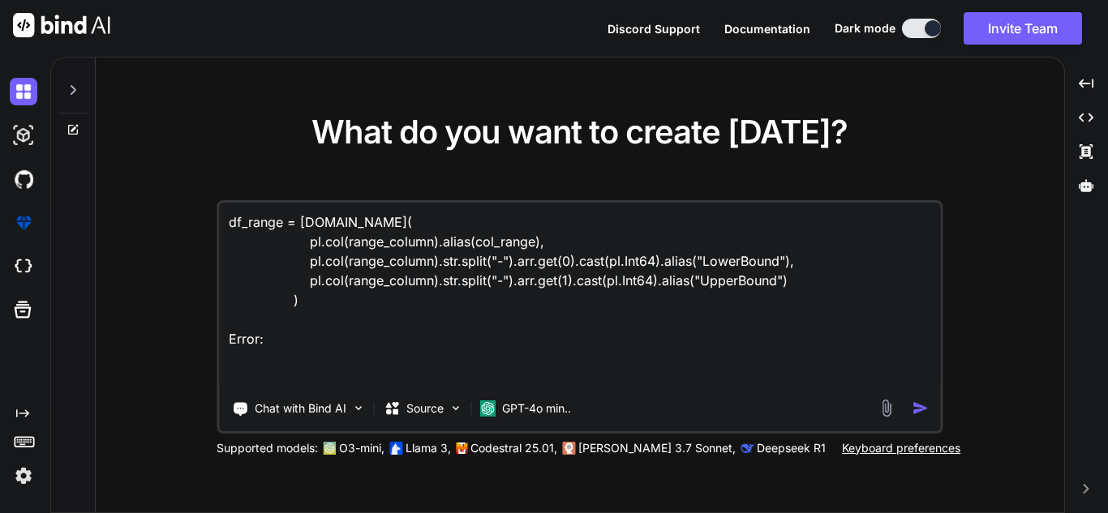
paste textarea "polars.exceptions.SchemaError: invalid series dtype: expected `Array`, got `lis…"
type textarea "df_range = [DOMAIN_NAME]( pl.col(range_column).alias(col_range), pl.col(range_c…"
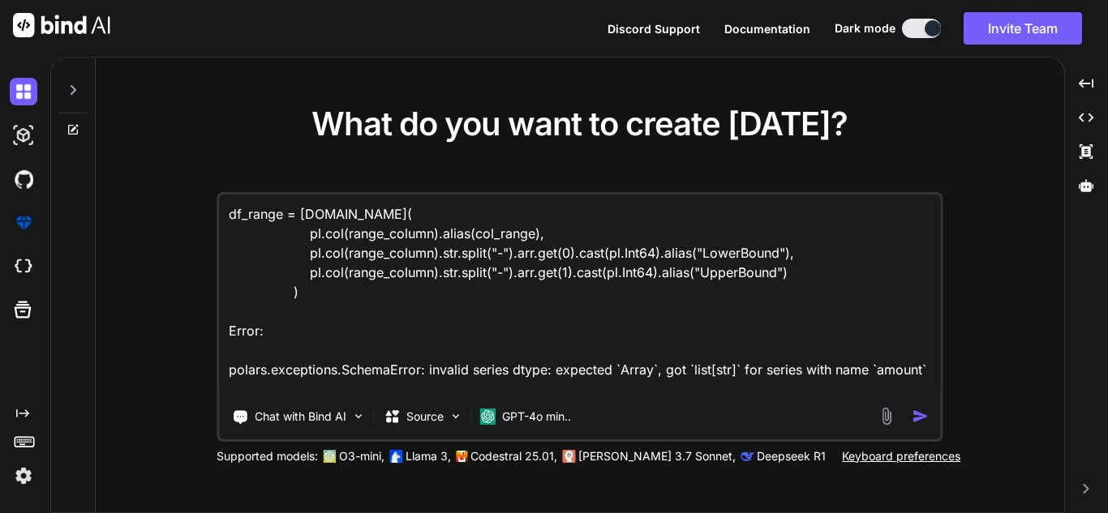
scroll to position [22, 0]
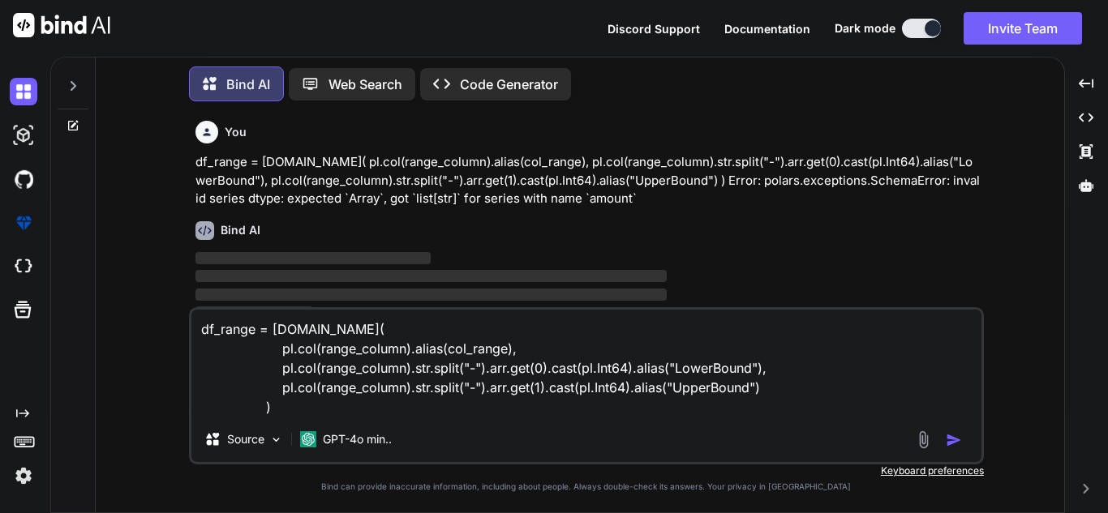
scroll to position [15, 0]
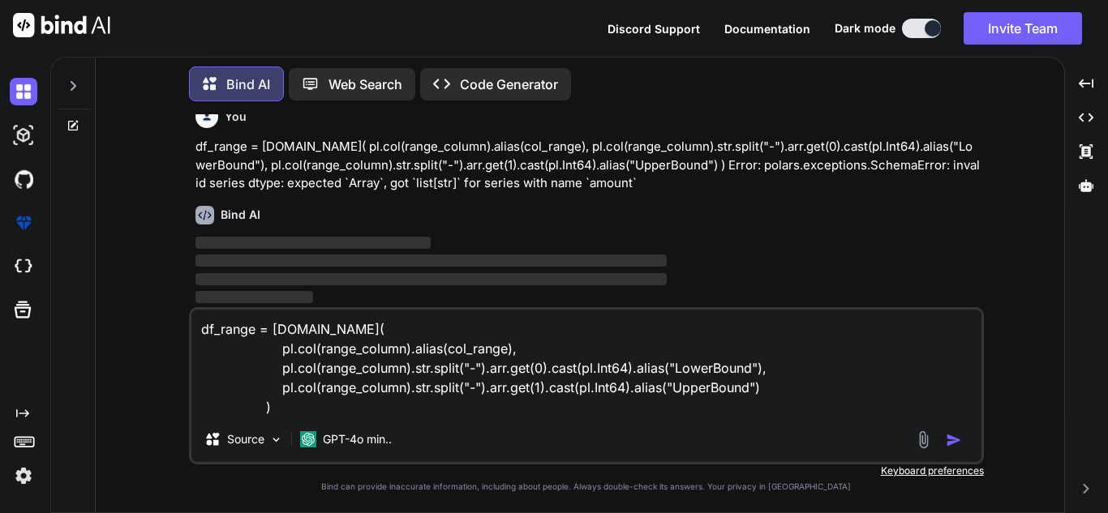
click at [453, 380] on textarea "df_range = [DOMAIN_NAME]( pl.col(range_column).alias(col_range), pl.col(range_c…" at bounding box center [586, 363] width 790 height 107
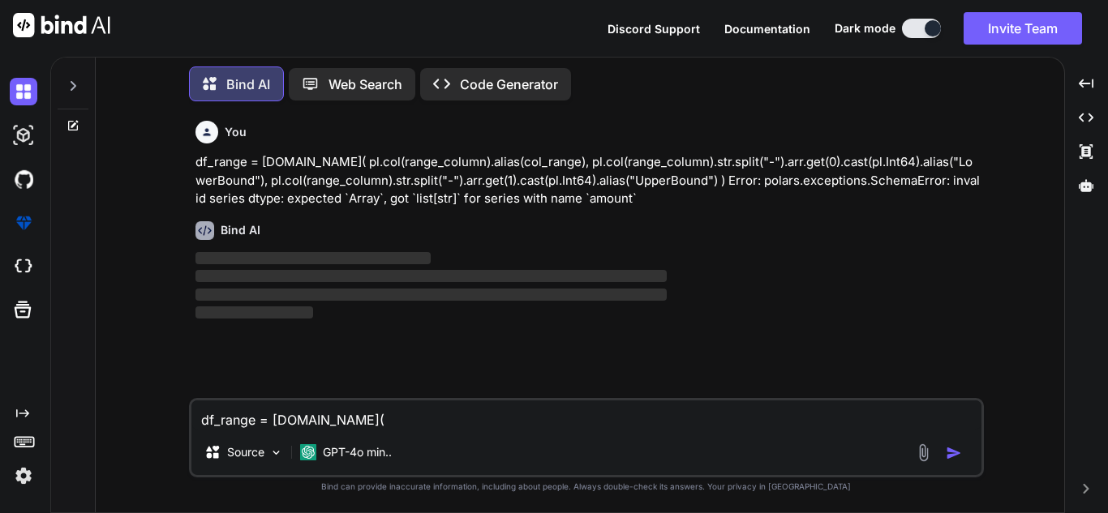
type textarea "x"
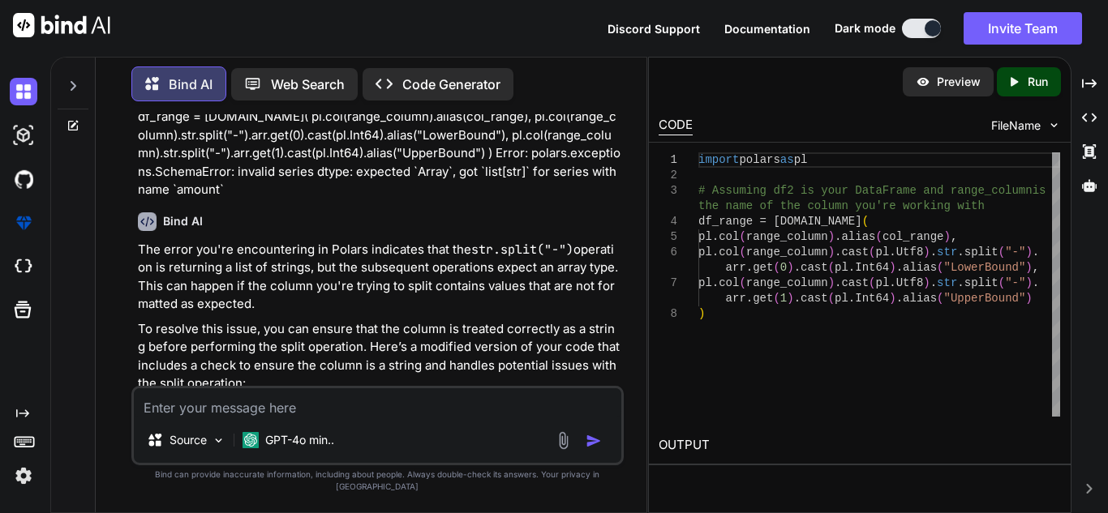
type textarea "x"
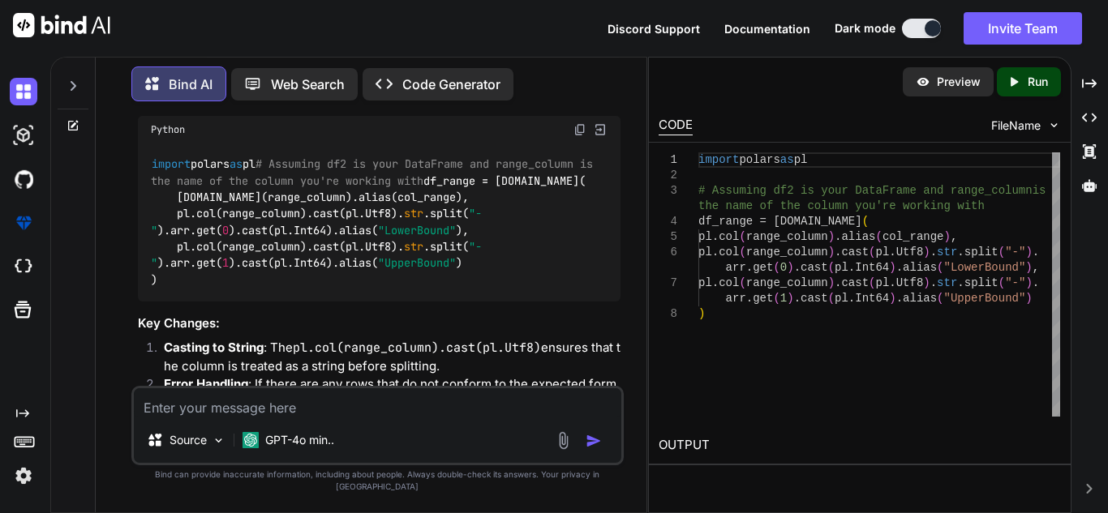
scroll to position [326, 0]
click at [457, 416] on textarea at bounding box center [377, 402] width 487 height 29
type textarea "x"
type textarea "G"
type textarea "x"
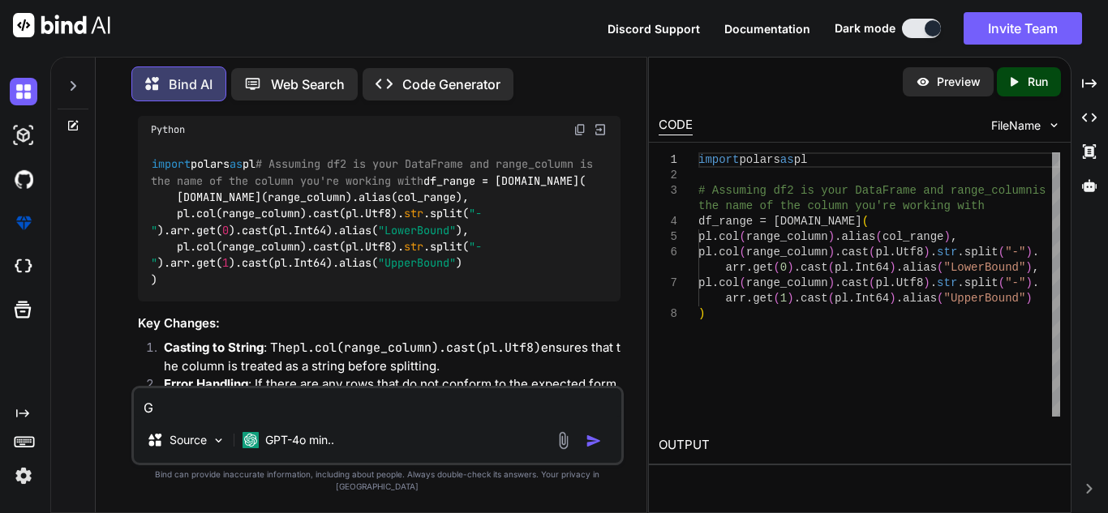
type textarea "GI"
type textarea "x"
type textarea "GIve"
type textarea "x"
type textarea "GIve"
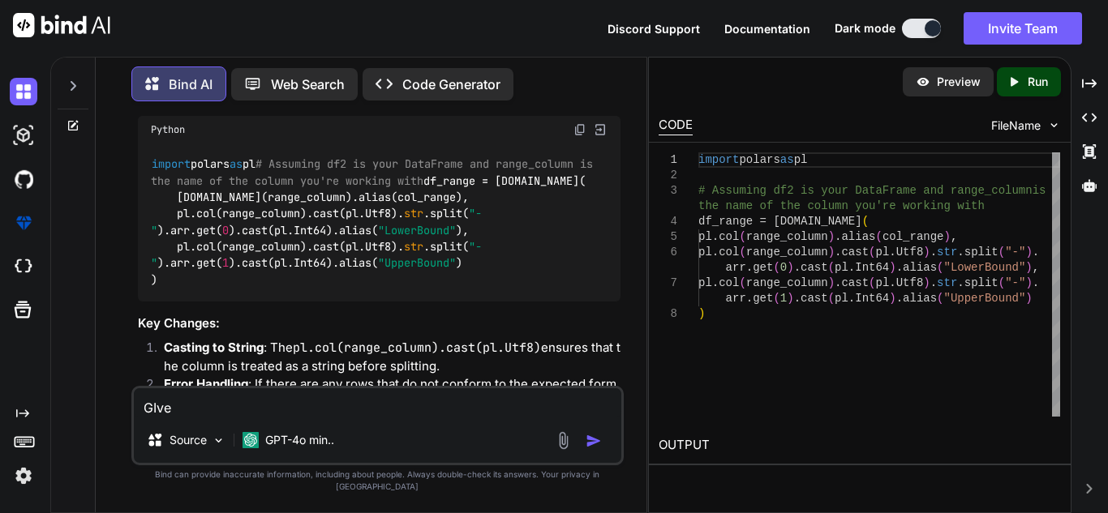
type textarea "x"
type textarea "GIve d"
type textarea "x"
type textarea "GIve di"
type textarea "x"
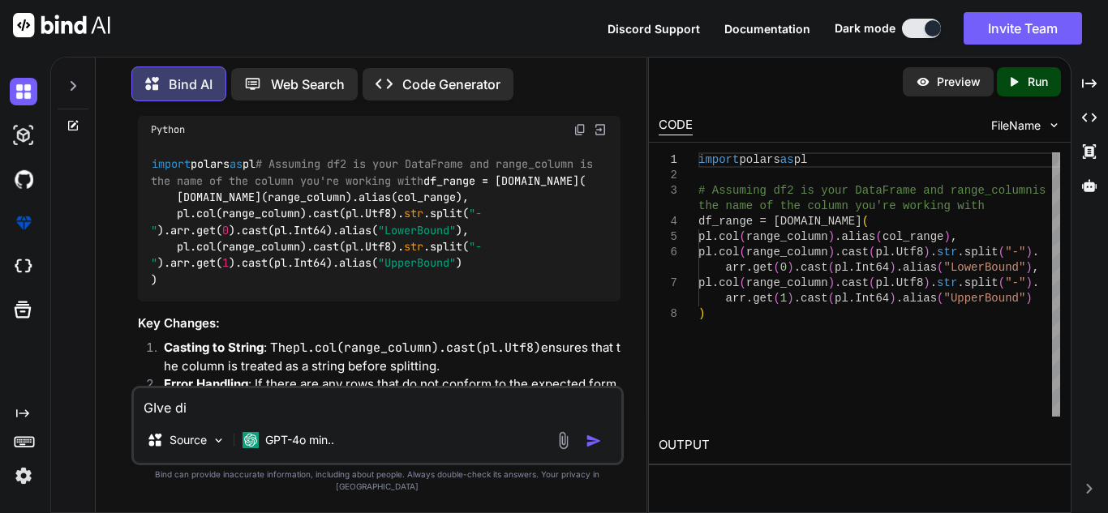
type textarea "GIve dif"
type textarea "x"
type textarea "GIve diff"
type textarea "x"
type textarea "GIve diffe"
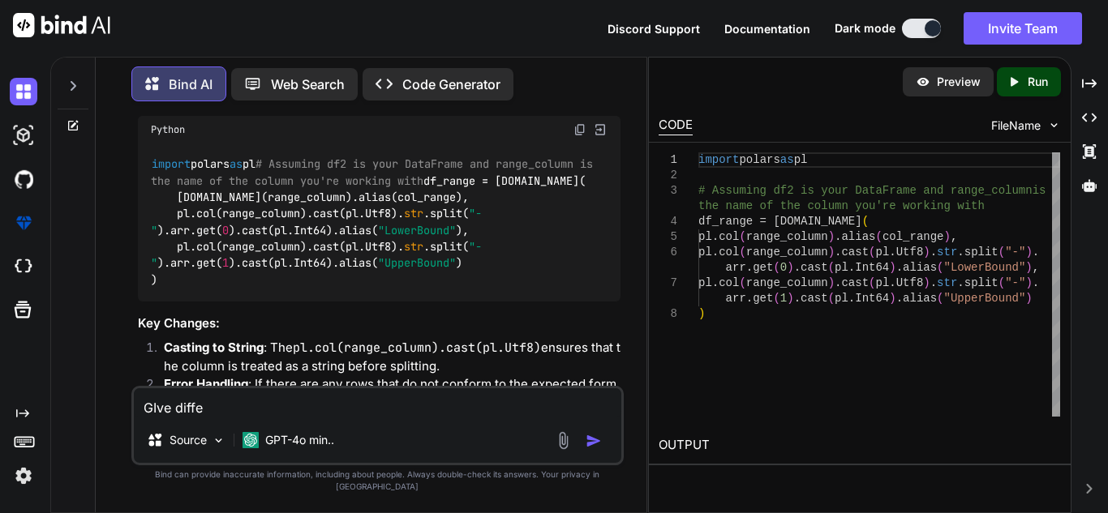
type textarea "x"
type textarea "GIve differ"
type textarea "x"
type textarea "GIve differen"
type textarea "x"
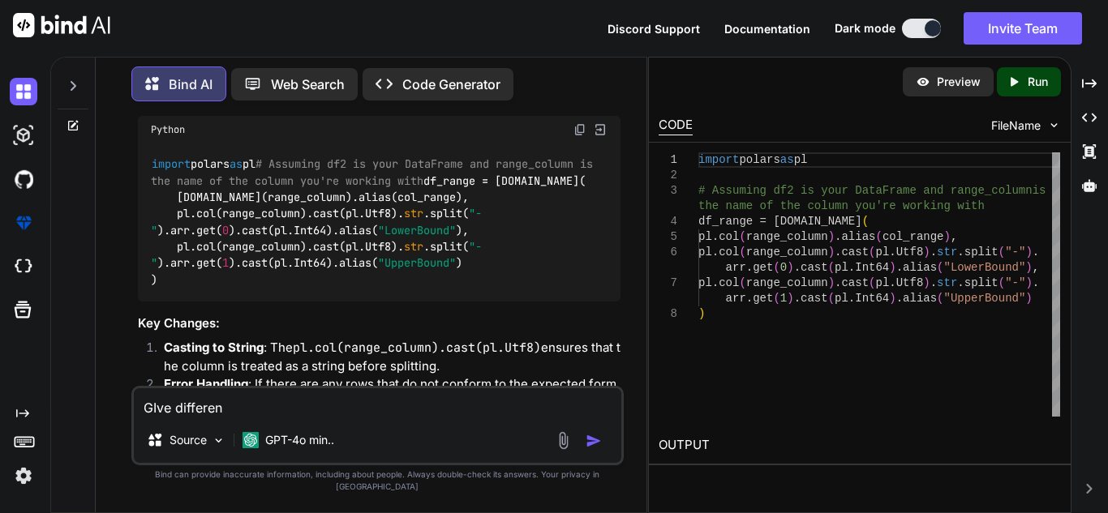
type textarea "GIve different"
type textarea "x"
type textarea "GIve different"
type textarea "x"
type textarea "GIve different w"
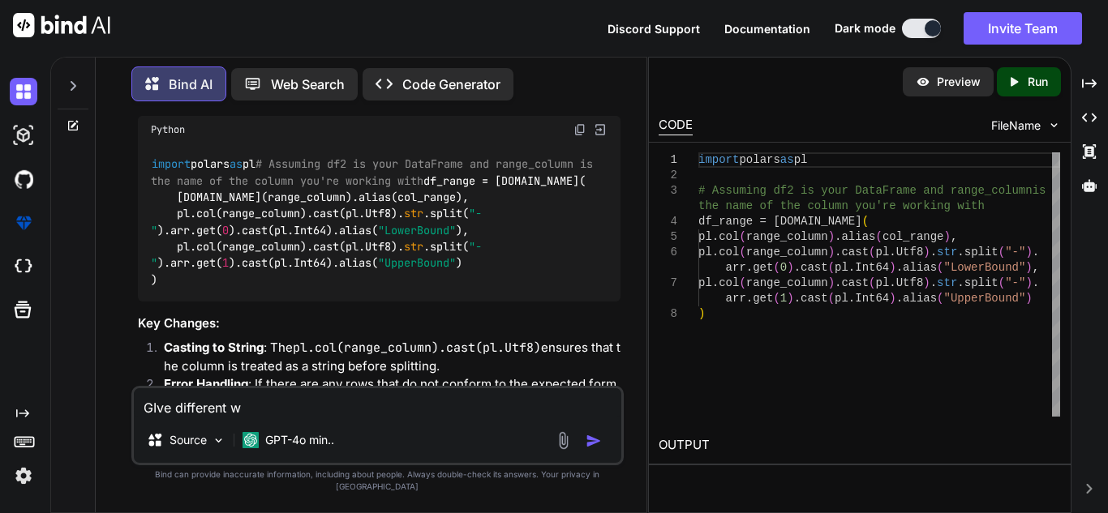
type textarea "x"
type textarea "GIve different wa"
type textarea "x"
type textarea "GIve different way"
type textarea "x"
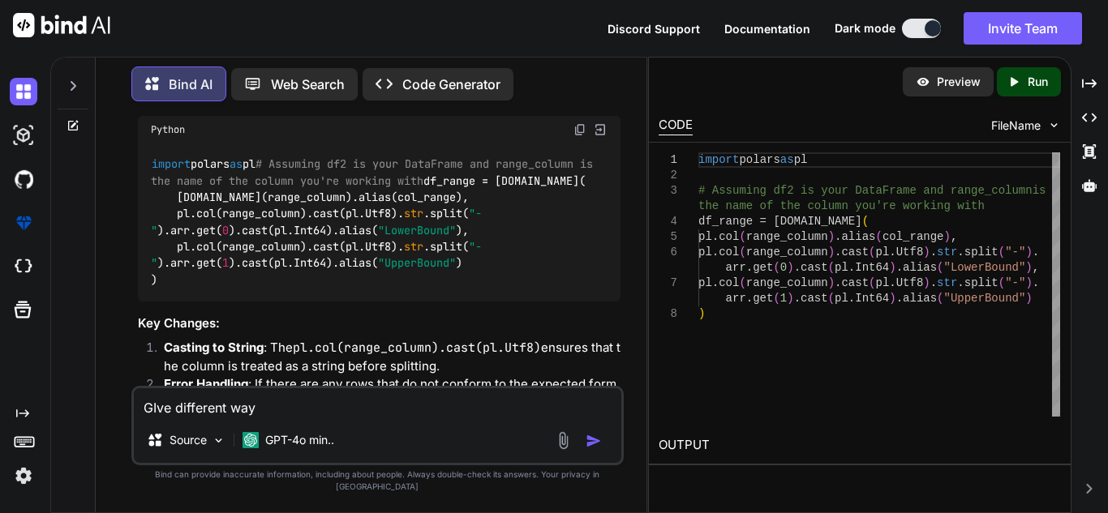
type textarea "GIve different way"
type textarea "x"
type textarea "GIve different way t"
type textarea "x"
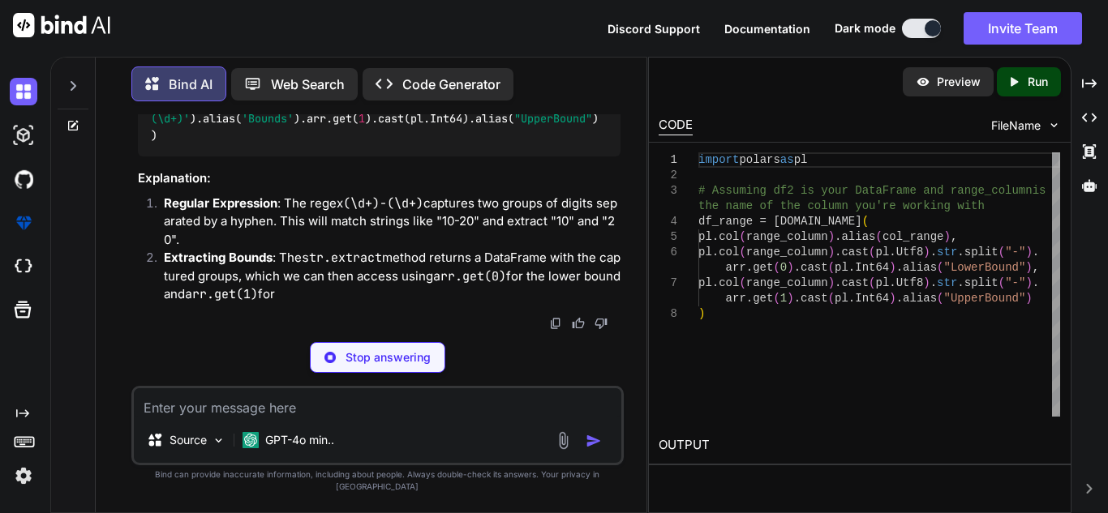
scroll to position [1116, 0]
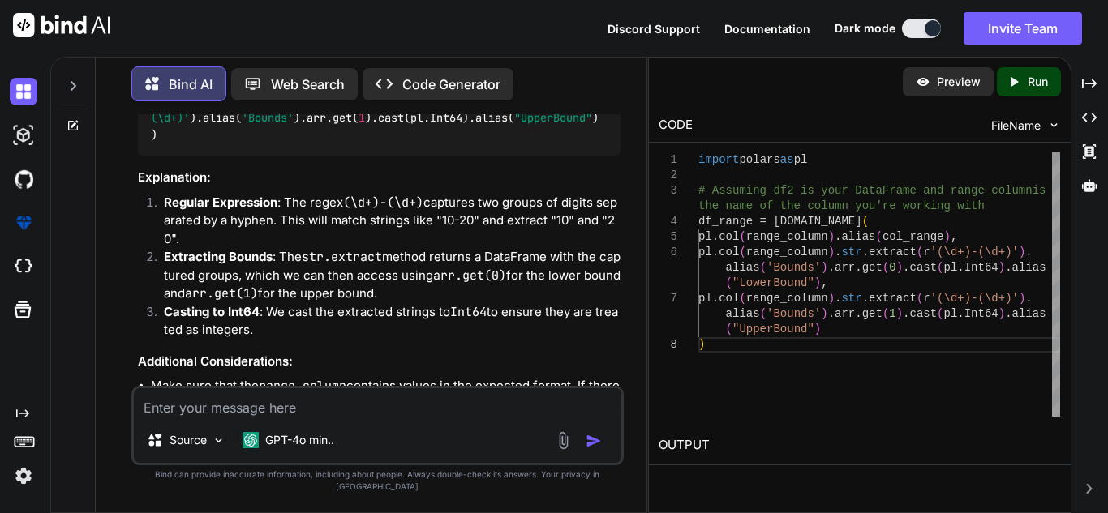
click at [175, 143] on code "import polars as pl # Assuming df2 is your DataFrame and range_column is the na…" at bounding box center [378, 77] width 454 height 132
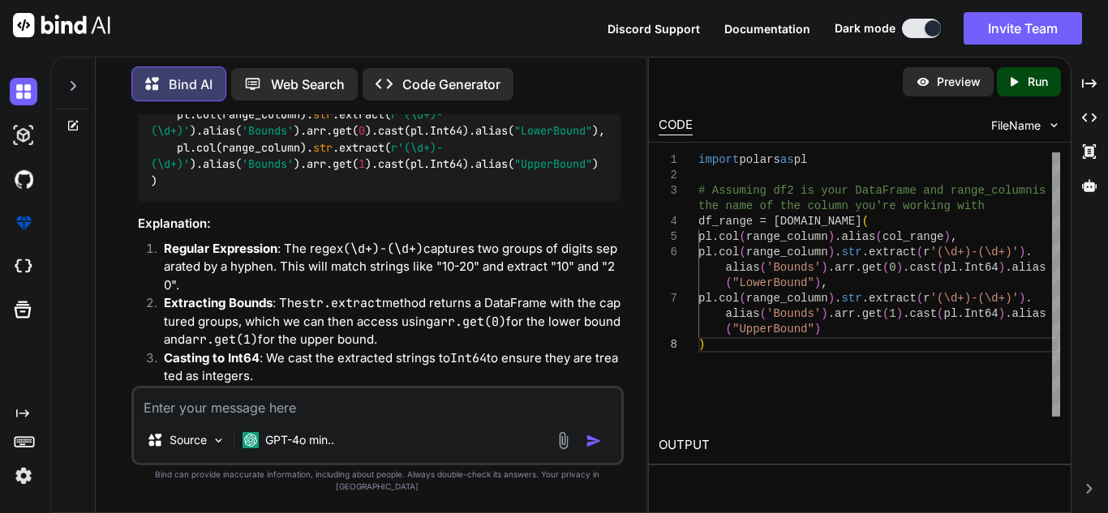
scroll to position [1068, 0]
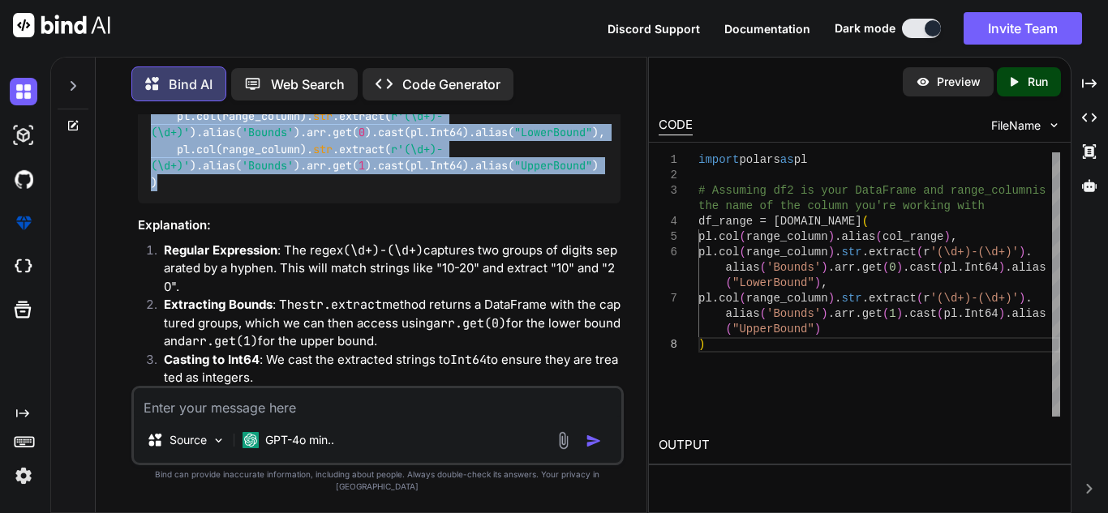
drag, startPoint x: 150, startPoint y: 178, endPoint x: 165, endPoint y: 295, distance: 118.5
click at [165, 204] on div "import polars as pl # Assuming df2 is your DataFrame and range_column is the na…" at bounding box center [379, 124] width 483 height 158
copy code "df_range = [DOMAIN_NAME]( [DOMAIN_NAME](range_column).alias(col_range), pl.col(…"
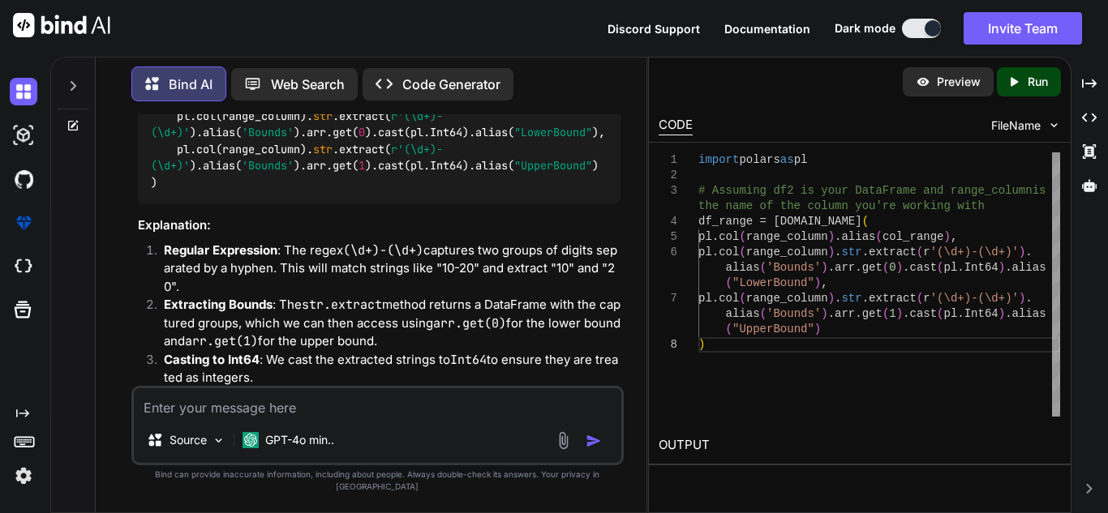
click at [380, 405] on textarea at bounding box center [377, 402] width 487 height 29
paste textarea "polars.exceptions.SchemaError: invalid series dtype: expected `Array`, got `str…"
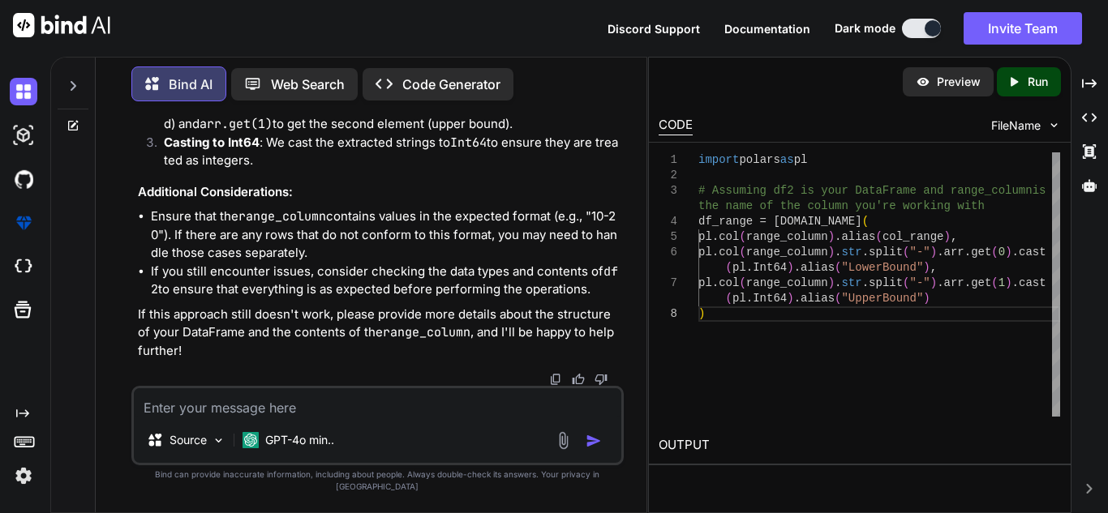
scroll to position [2187, 0]
drag, startPoint x: 697, startPoint y: 221, endPoint x: 719, endPoint y: 315, distance: 96.6
click at [719, 315] on div "1 2 3 4 5 6 7 8 import polars as pl # Assuming df2 is your DataFrame and range_…" at bounding box center [859, 284] width 401 height 264
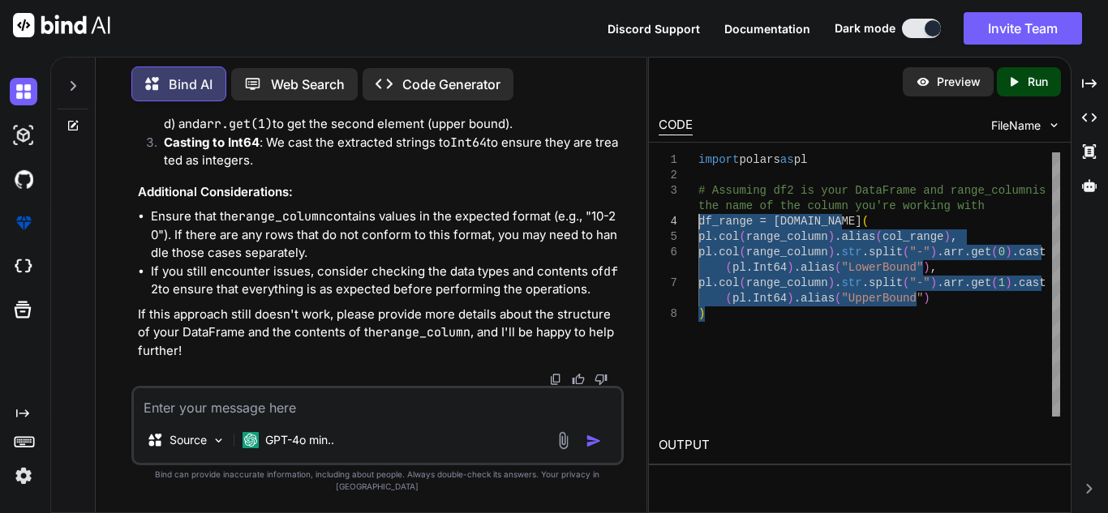
drag, startPoint x: 719, startPoint y: 315, endPoint x: 695, endPoint y: 221, distance: 97.2
click at [698, 221] on div "import polars as pl # Assuming df2 is your DataFrame and range_column is the na…" at bounding box center [879, 284] width 362 height 264
click at [315, 402] on textarea at bounding box center [377, 402] width 487 height 29
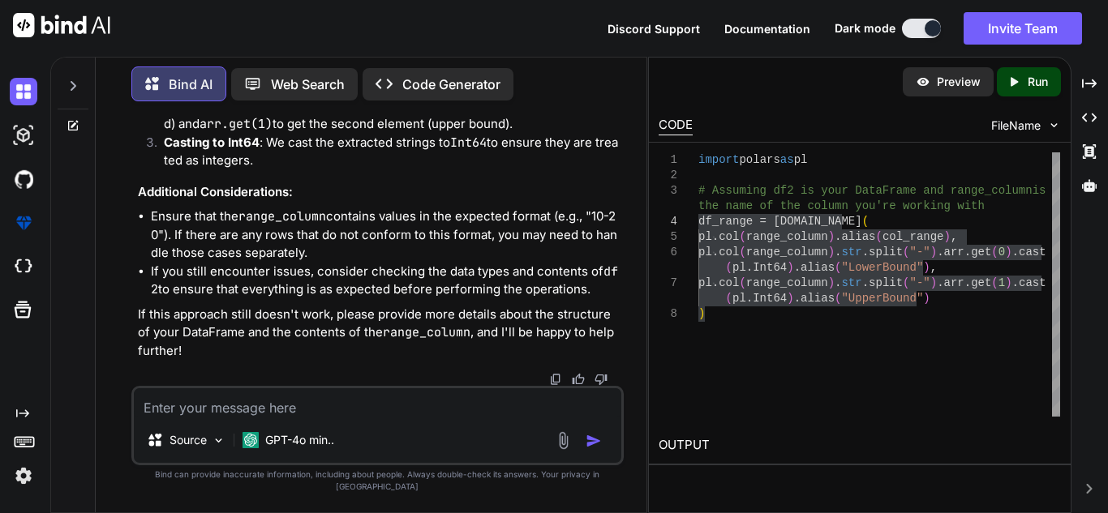
paste textarea "customer_id ┆ project_detail ┆ amount ┆ Model │ │ --- ┆ --- ┆ --- ┆ --- │ │ str…"
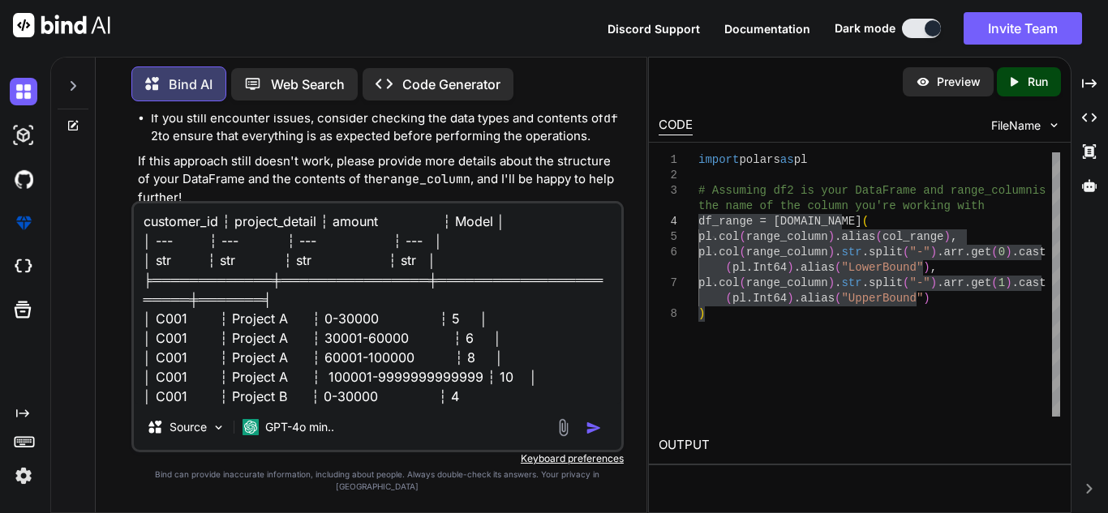
scroll to position [79, 0]
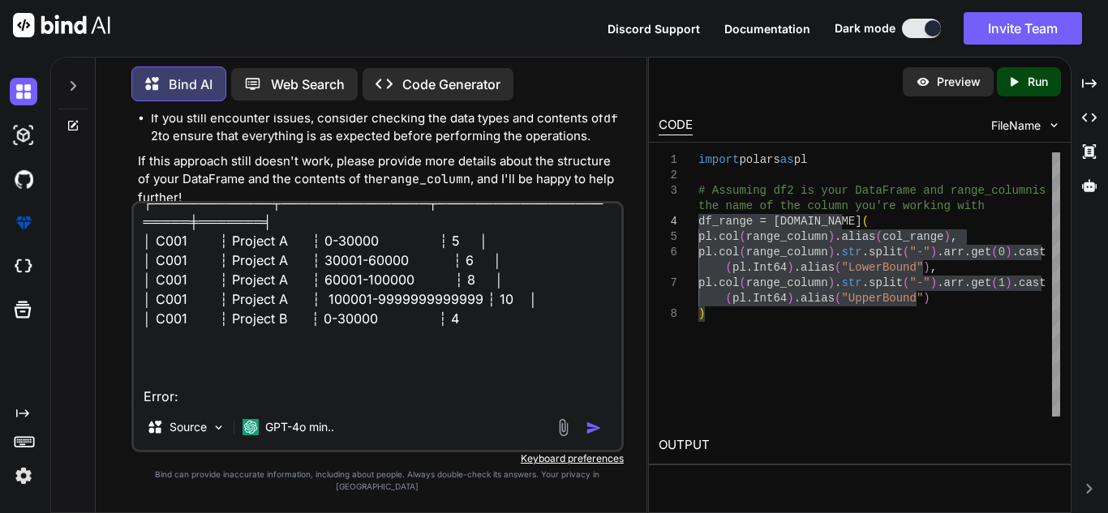
click at [243, 405] on textarea "customer_id ┆ project_detail ┆ amount ┆ Model │ │ --- ┆ --- ┆ --- ┆ --- │ │ str…" at bounding box center [377, 304] width 487 height 201
click at [185, 405] on textarea "customer_id ┆ project_detail ┆ amount ┆ Model │ │ --- ┆ --- ┆ --- ┆ --- │ │ str…" at bounding box center [377, 304] width 487 height 201
paste textarea "invalid series dtype: expected `Array`, got `list[str]` for series with name `a…"
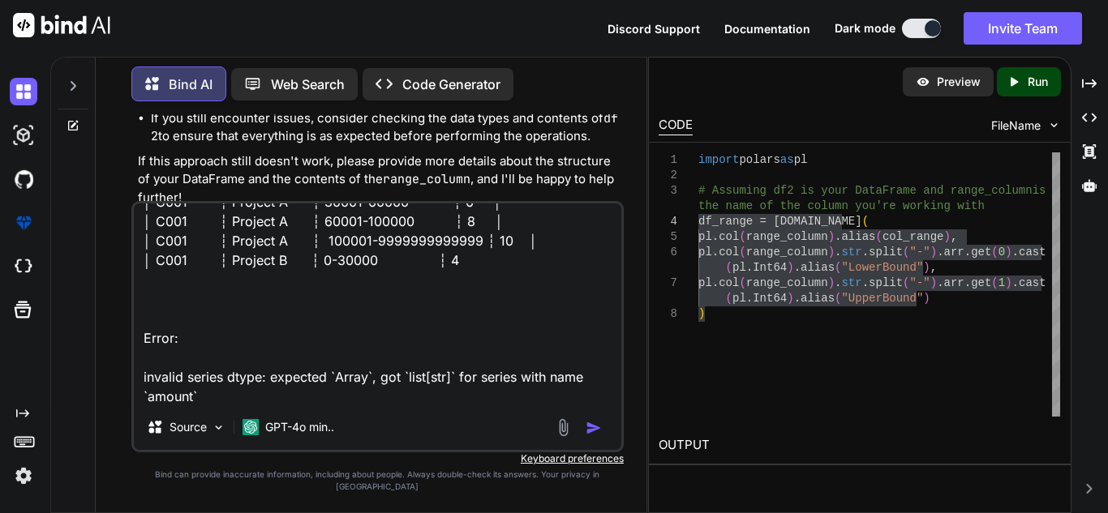
scroll to position [196, 0]
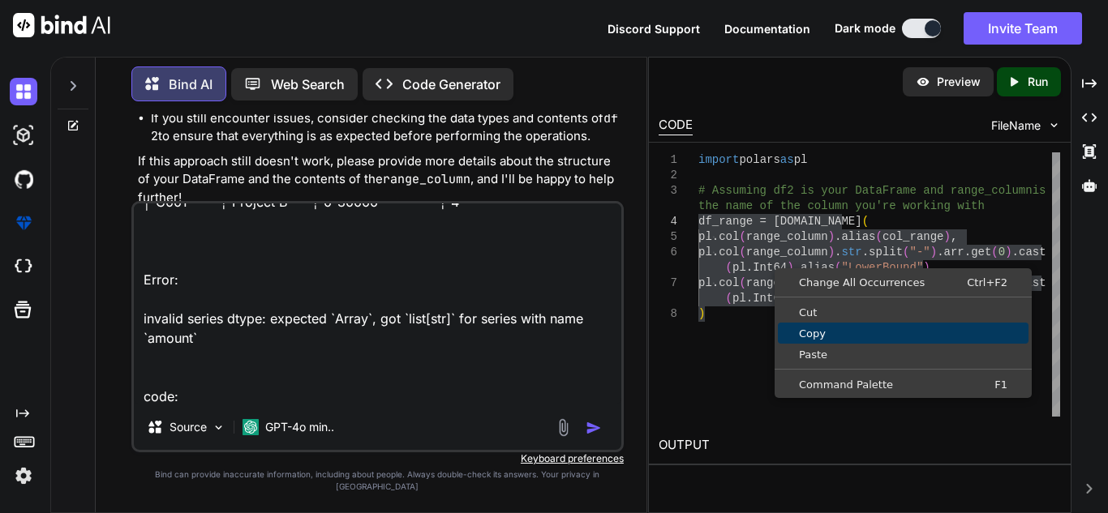
click at [818, 337] on span "Copy" at bounding box center [903, 333] width 251 height 11
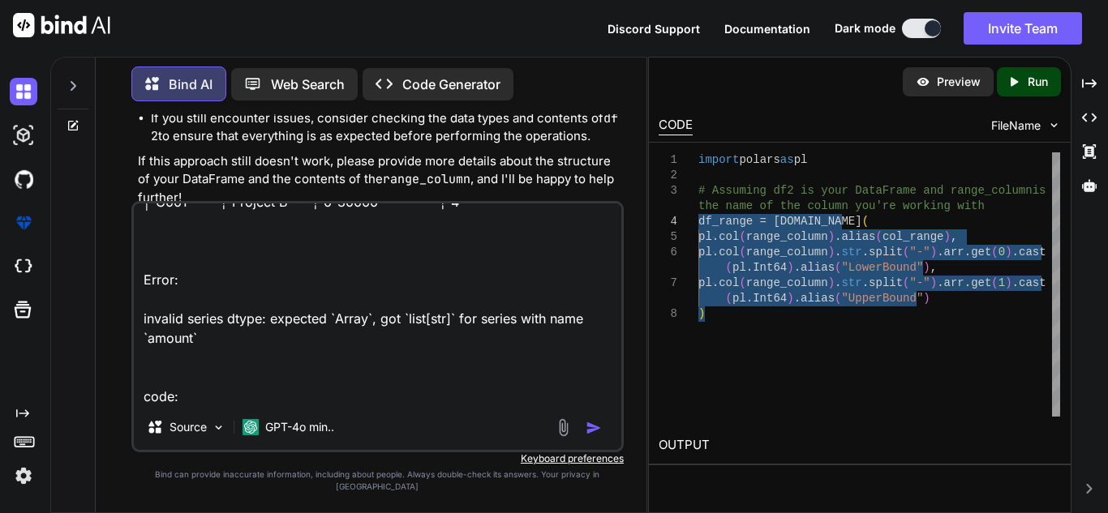
scroll to position [256, 0]
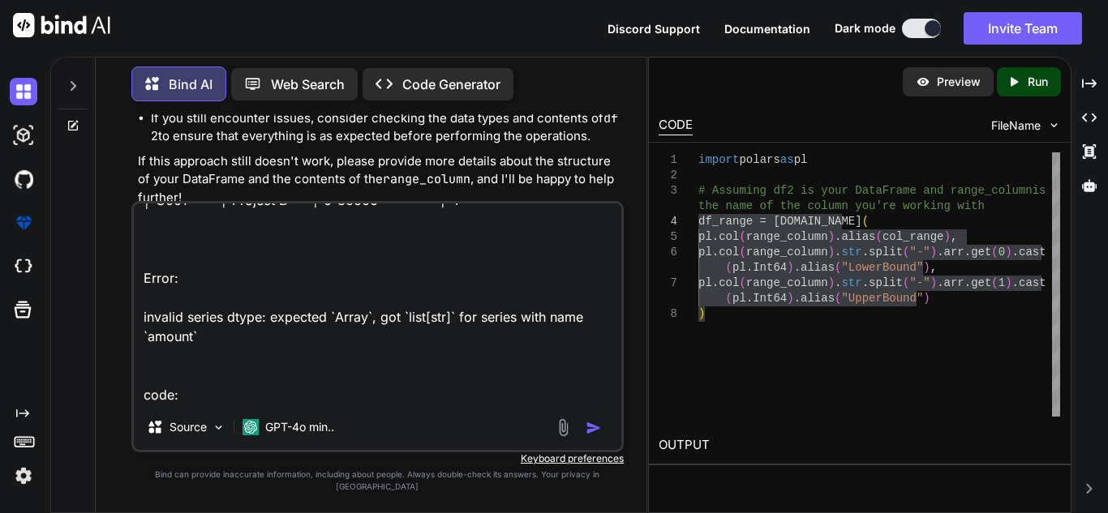
click at [182, 377] on textarea "customer_id ┆ project_detail ┆ amount ┆ Model │ │ --- ┆ --- ┆ --- ┆ --- │ │ str…" at bounding box center [377, 304] width 487 height 201
paste textarea "df_range = [DOMAIN_NAME]( [DOMAIN_NAME](range_column).alias(col_range), pl.col(…"
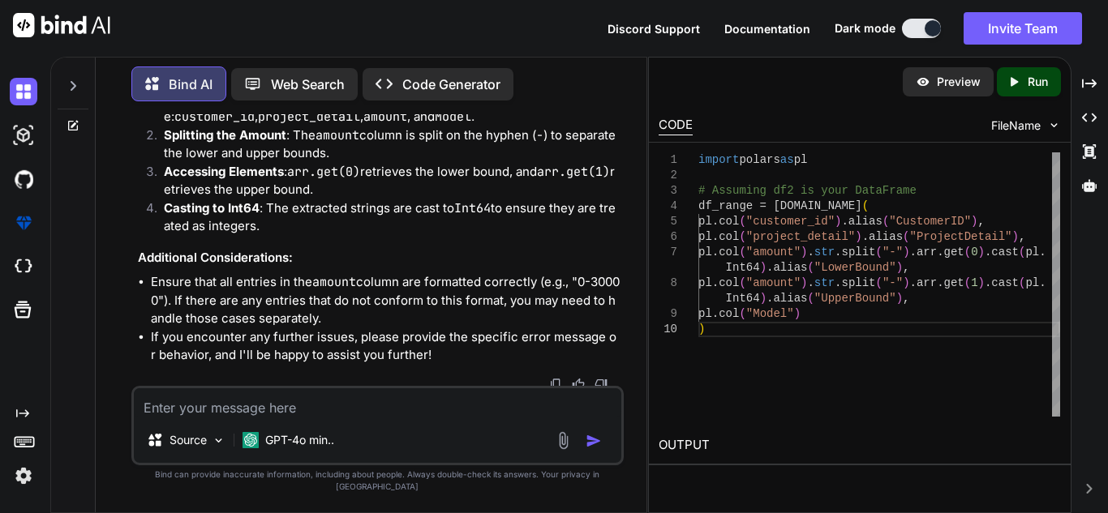
scroll to position [3779, 0]
click at [341, 128] on li "Column Names : The code uses the actual column names from your DataFrame: custo…" at bounding box center [386, 110] width 470 height 36
click at [314, 410] on textarea at bounding box center [377, 402] width 487 height 29
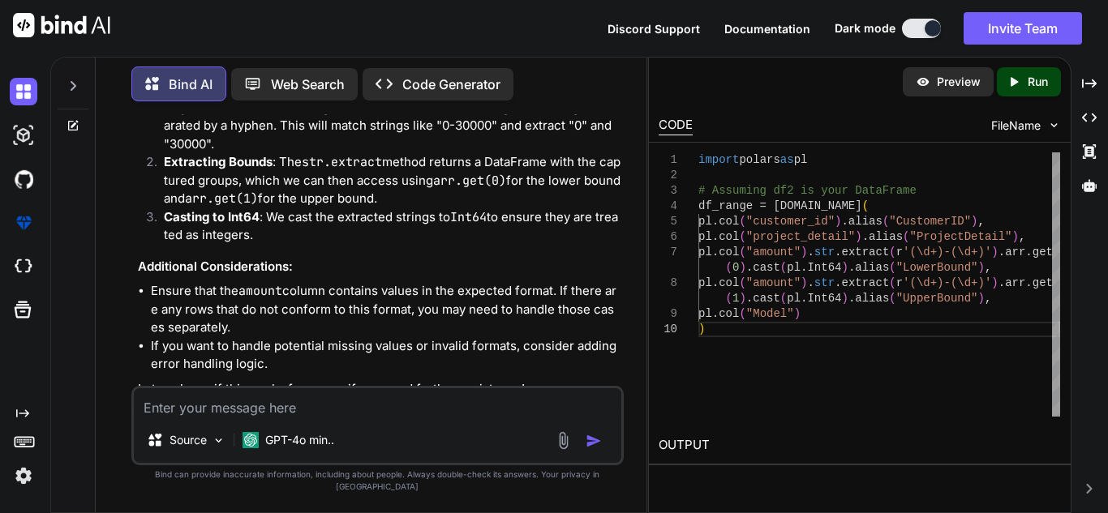
scroll to position [4504, 0]
click at [311, 418] on textarea at bounding box center [377, 402] width 487 height 29
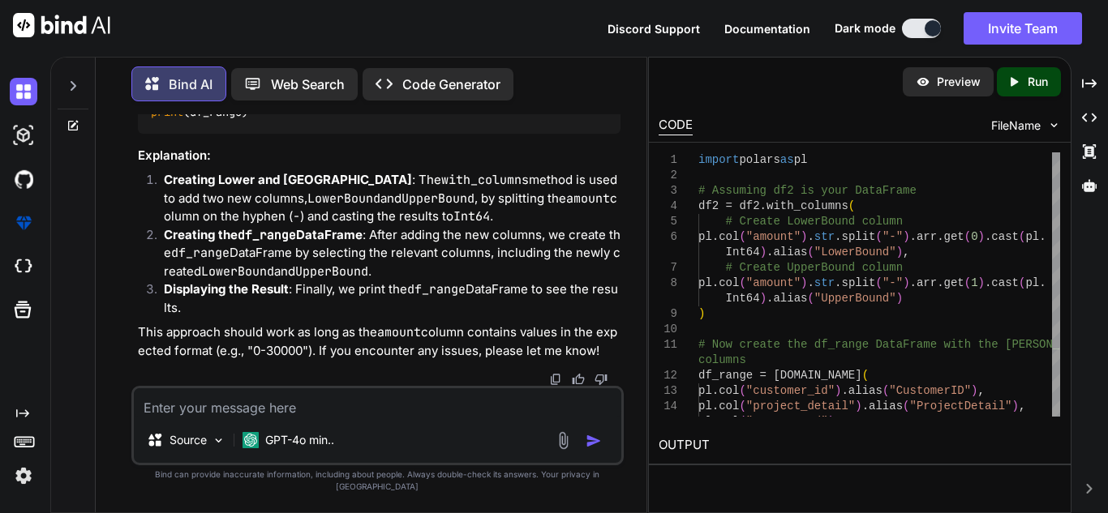
scroll to position [6244, 0]
drag, startPoint x: 178, startPoint y: 223, endPoint x: 490, endPoint y: 242, distance: 312.8
click at [337, 414] on textarea at bounding box center [377, 402] width 487 height 29
